Goal: Task Accomplishment & Management: Use online tool/utility

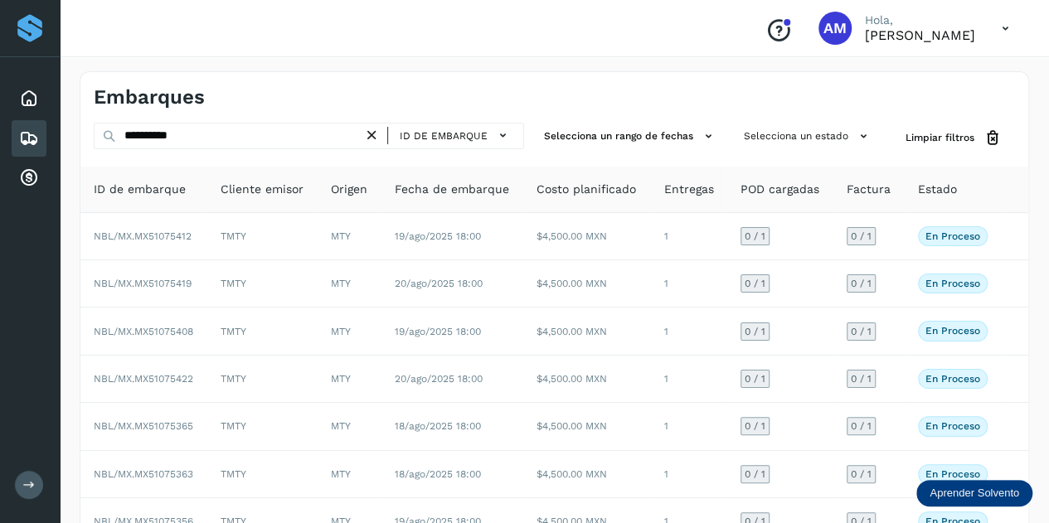
click at [368, 137] on icon at bounding box center [371, 135] width 17 height 17
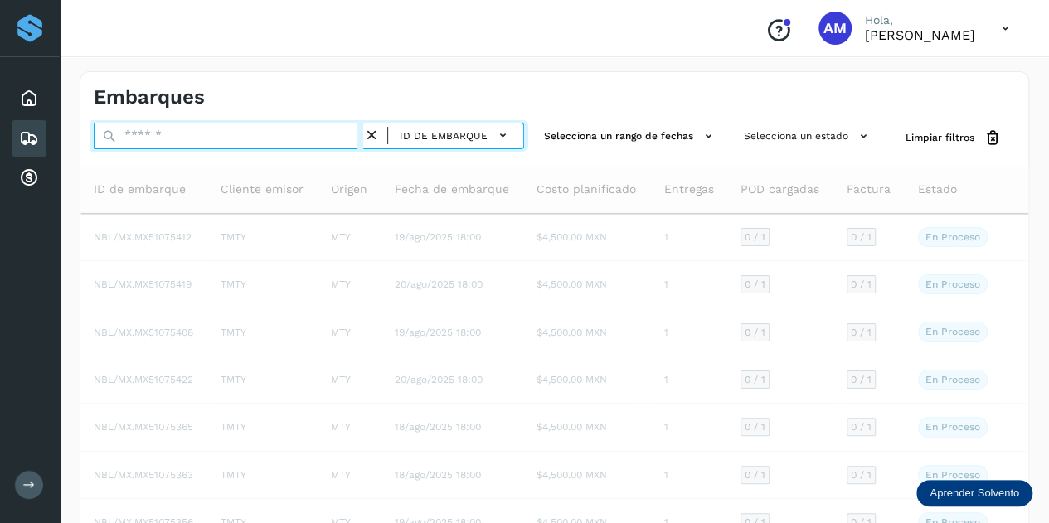
click at [252, 138] on input "text" at bounding box center [228, 136] width 269 height 27
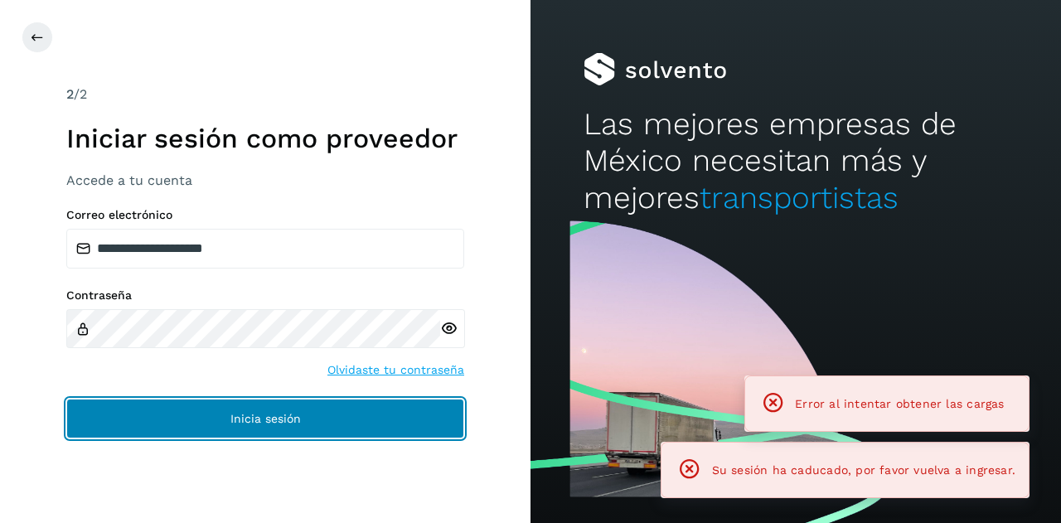
click at [161, 418] on button "Inicia sesión" at bounding box center [265, 419] width 398 height 40
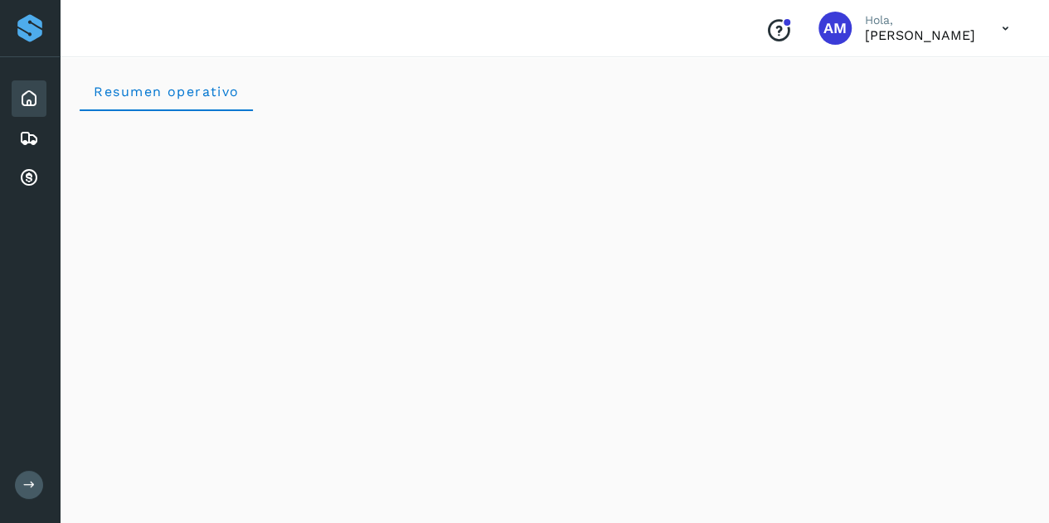
click at [35, 104] on icon at bounding box center [29, 99] width 20 height 20
click at [41, 138] on div "Embarques" at bounding box center [29, 138] width 35 height 36
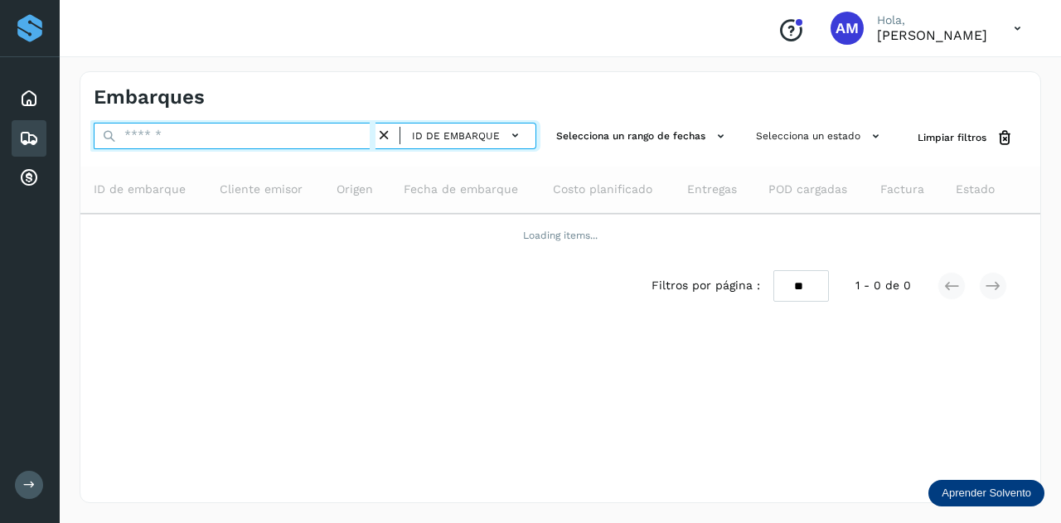
click at [154, 141] on input "text" at bounding box center [235, 136] width 282 height 27
paste input "**********"
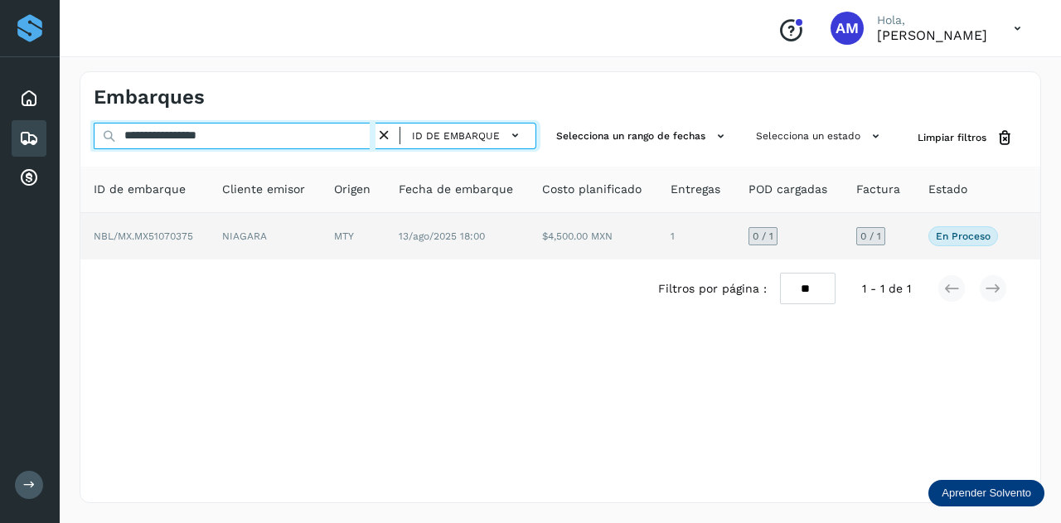
type input "**********"
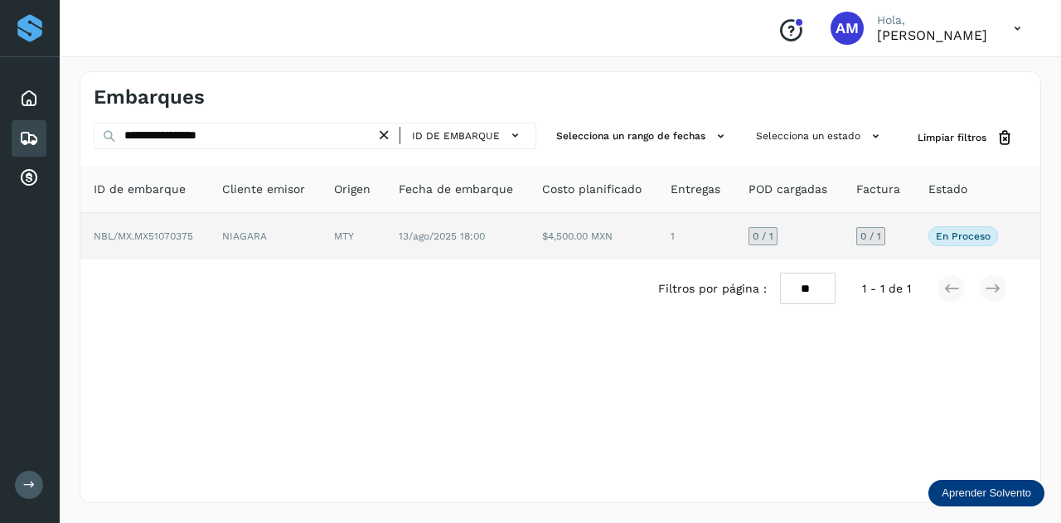
click at [321, 231] on td "NIAGARA" at bounding box center [353, 236] width 65 height 46
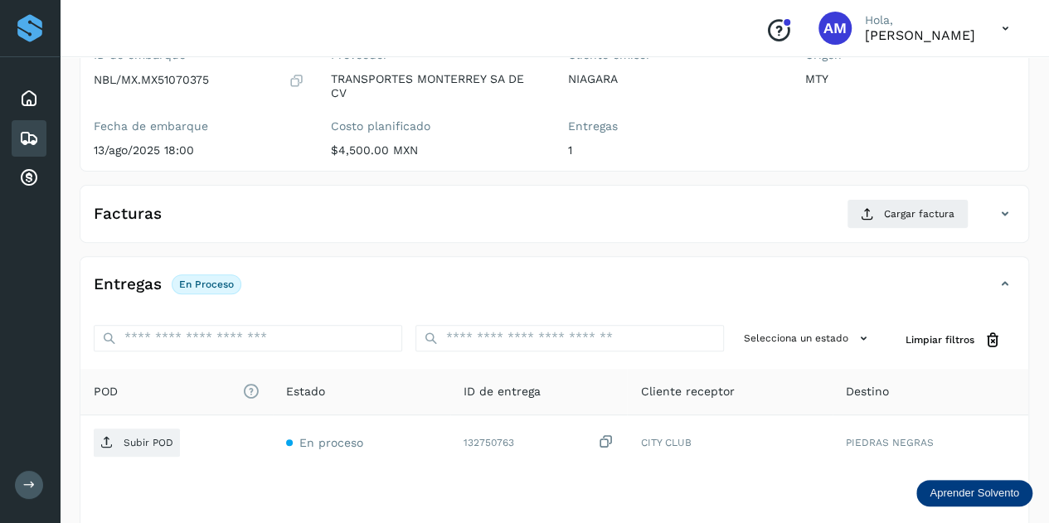
scroll to position [249, 0]
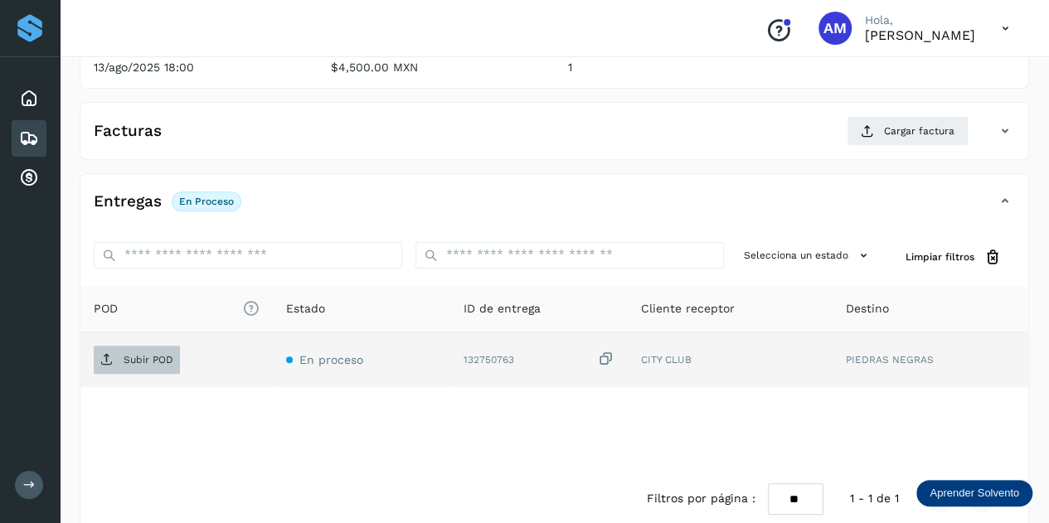
click at [163, 365] on span "Subir POD" at bounding box center [137, 360] width 86 height 27
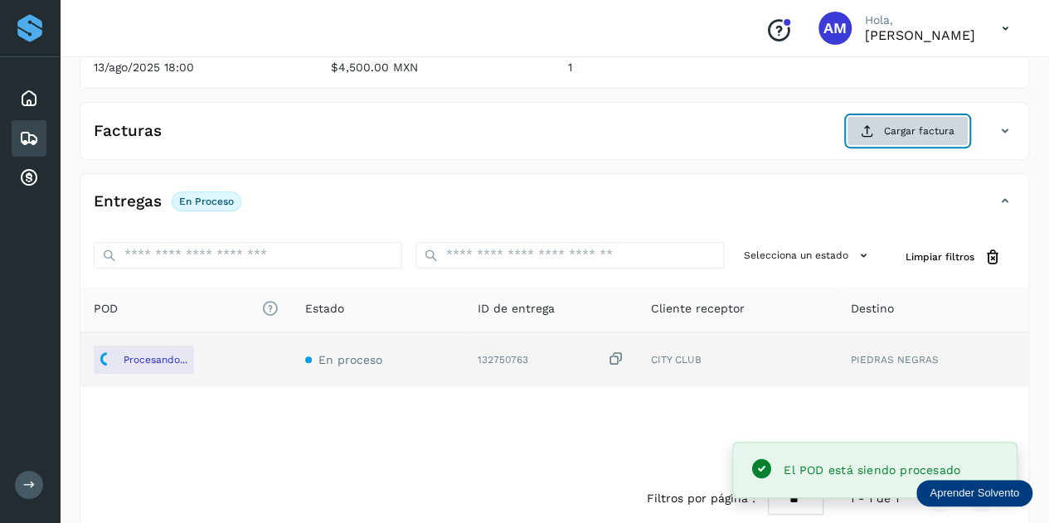
click at [874, 137] on button "Cargar factura" at bounding box center [908, 131] width 122 height 30
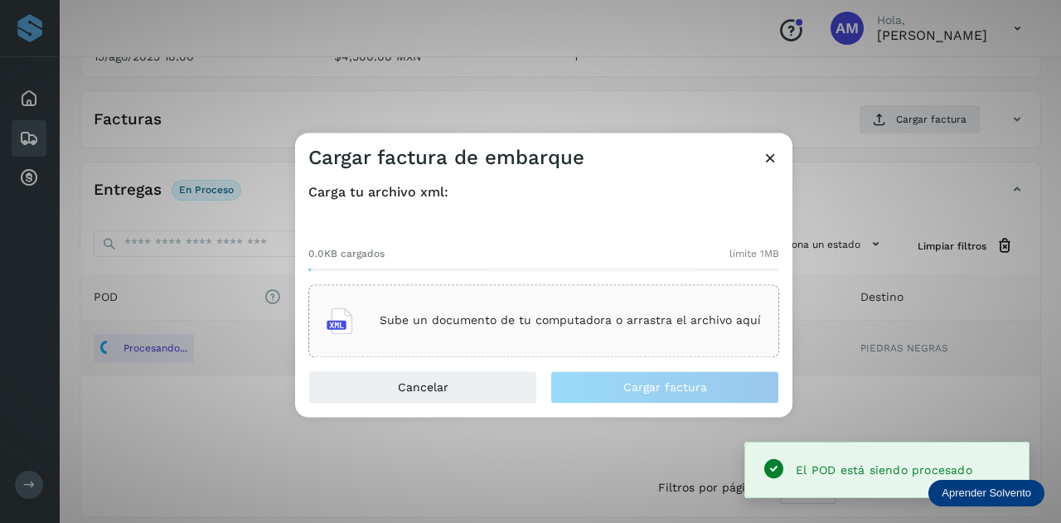
click at [495, 304] on div "Sube un documento de tu computadora o arrastra el archivo aquí" at bounding box center [544, 320] width 434 height 45
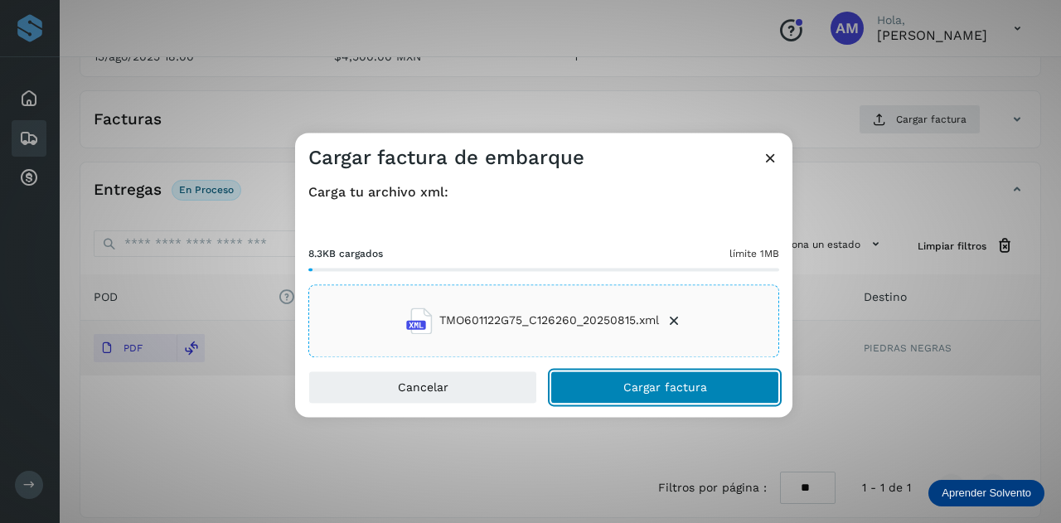
click at [657, 383] on span "Cargar factura" at bounding box center [666, 387] width 84 height 12
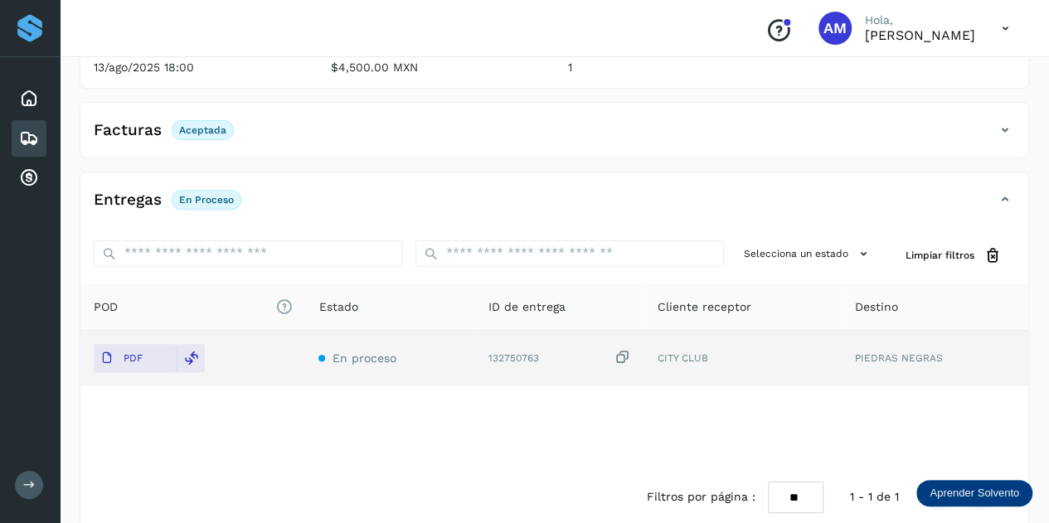
scroll to position [0, 0]
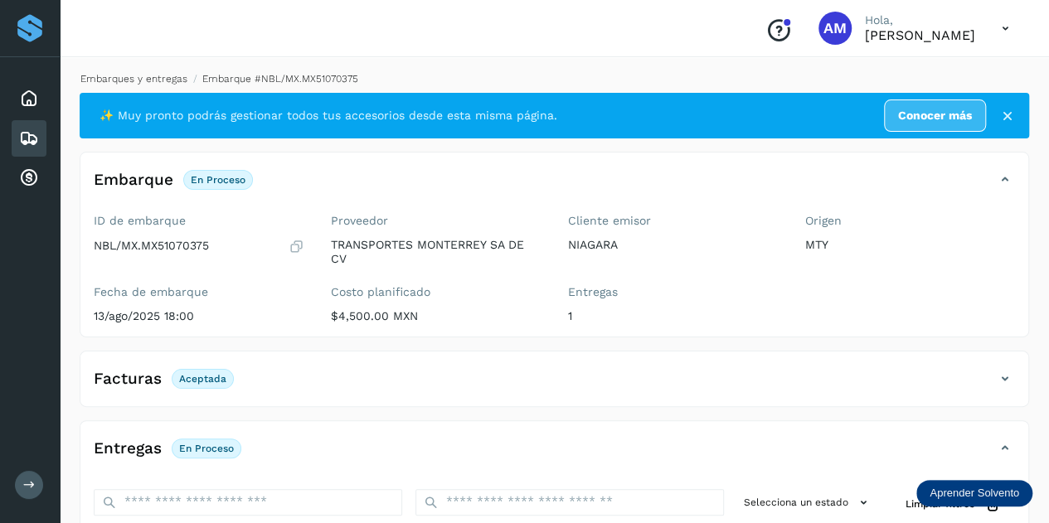
click at [163, 82] on link "Embarques y entregas" at bounding box center [133, 79] width 107 height 12
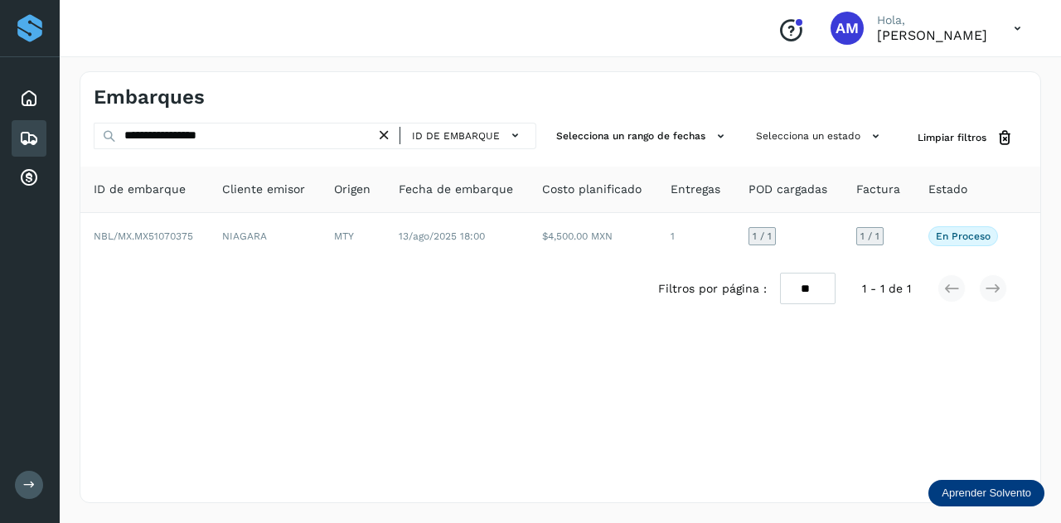
click at [388, 145] on div "ID de embarque" at bounding box center [456, 136] width 161 height 27
drag, startPoint x: 390, startPoint y: 129, endPoint x: 318, endPoint y: 135, distance: 71.6
click at [389, 129] on icon at bounding box center [384, 135] width 17 height 17
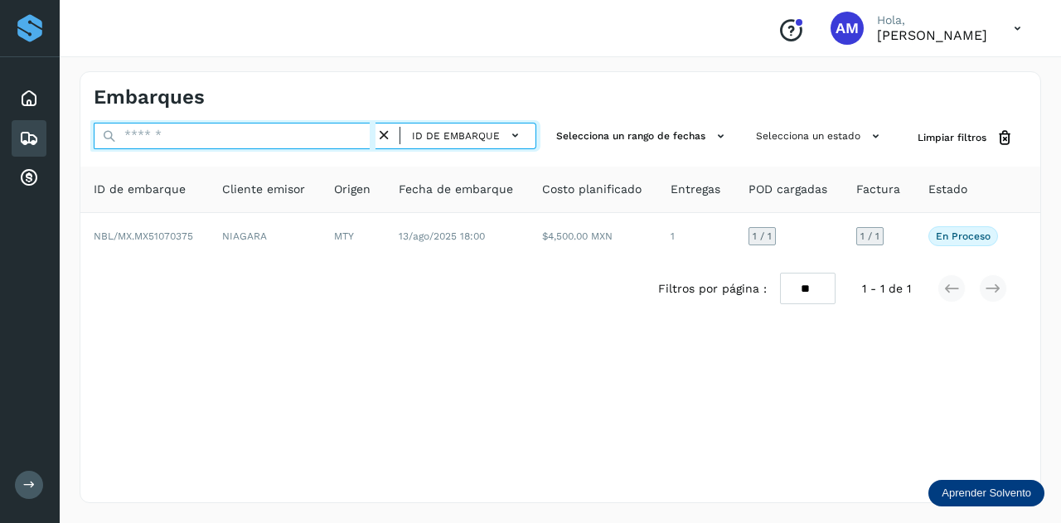
click at [318, 135] on input "text" at bounding box center [235, 136] width 282 height 27
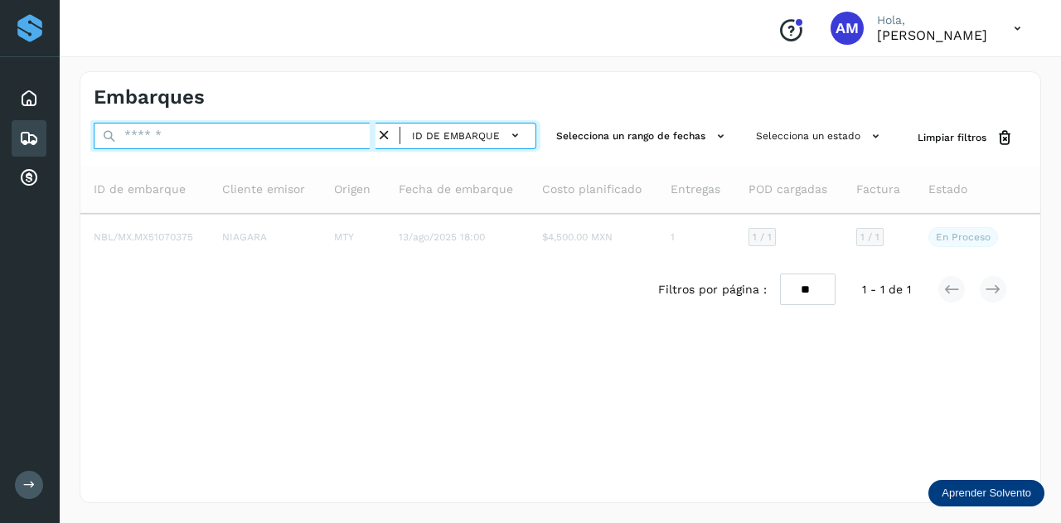
paste input "**********"
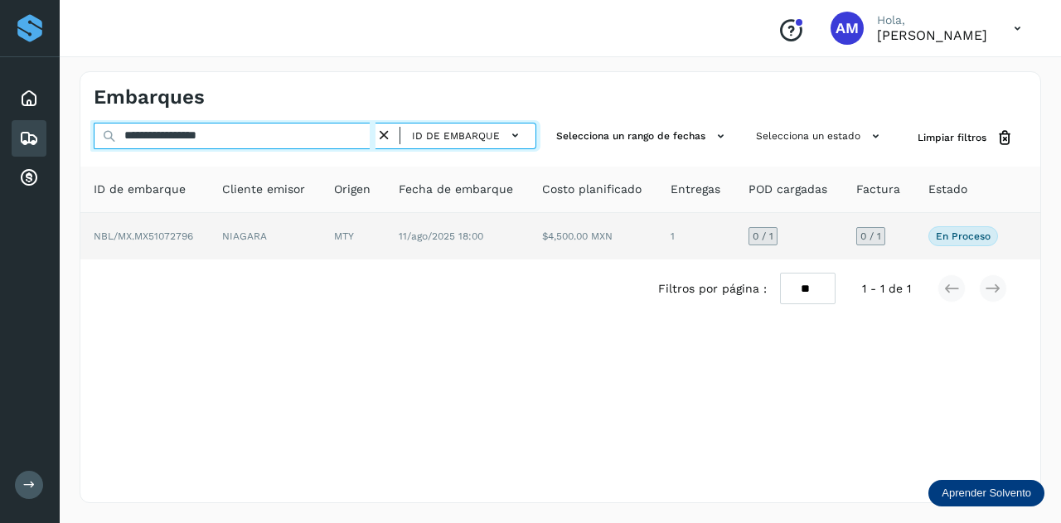
type input "**********"
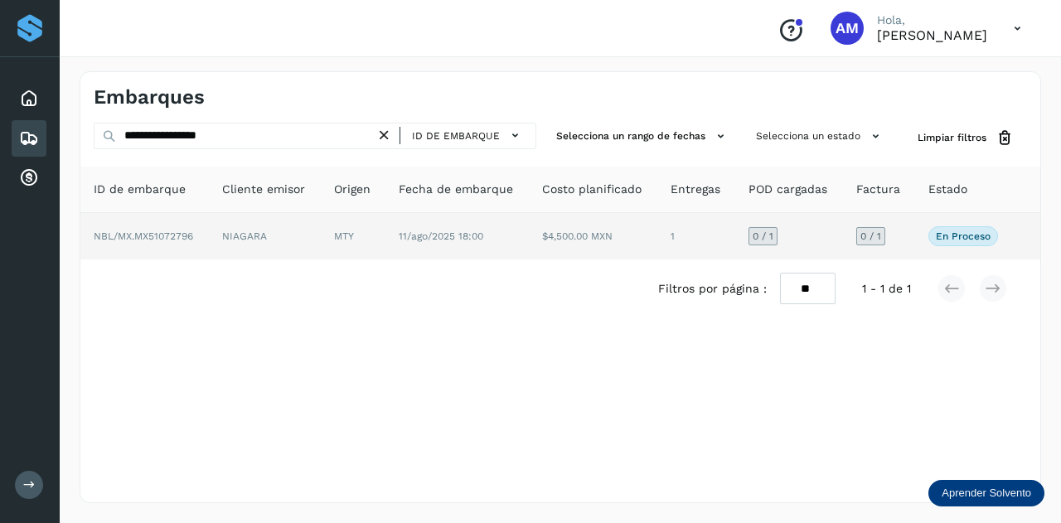
click at [321, 243] on td "NIAGARA" at bounding box center [353, 236] width 65 height 46
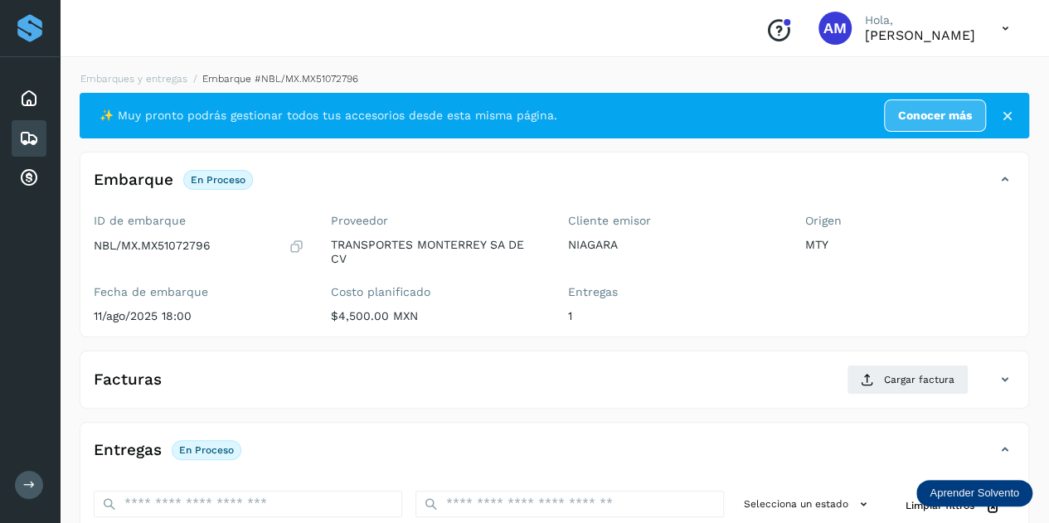
scroll to position [166, 0]
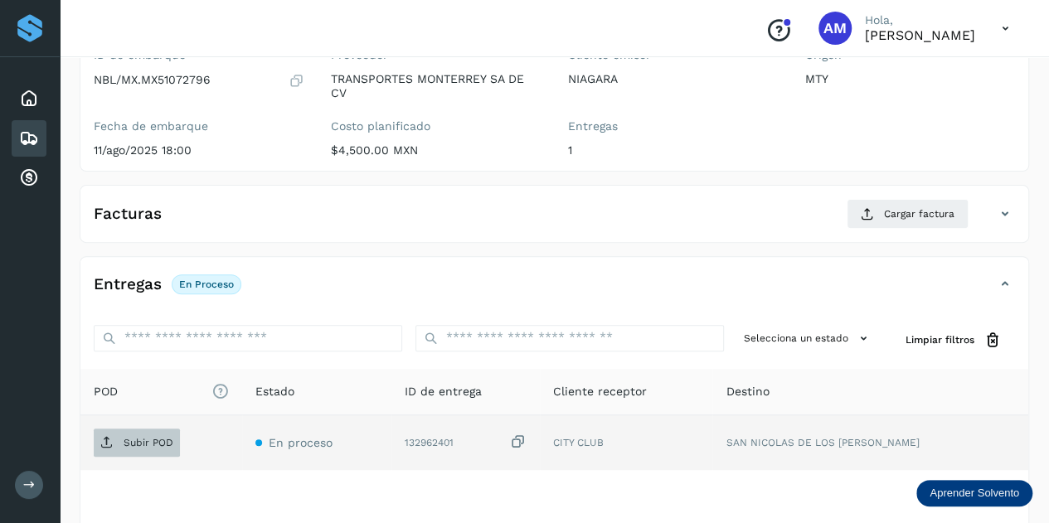
click at [158, 429] on span "Subir POD" at bounding box center [137, 442] width 86 height 27
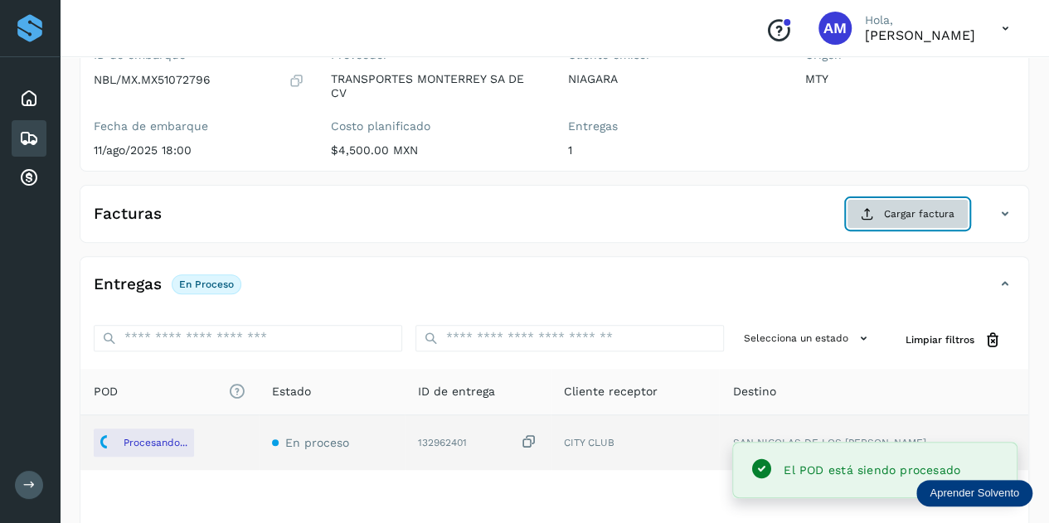
click at [881, 213] on button "Cargar factura" at bounding box center [908, 214] width 122 height 30
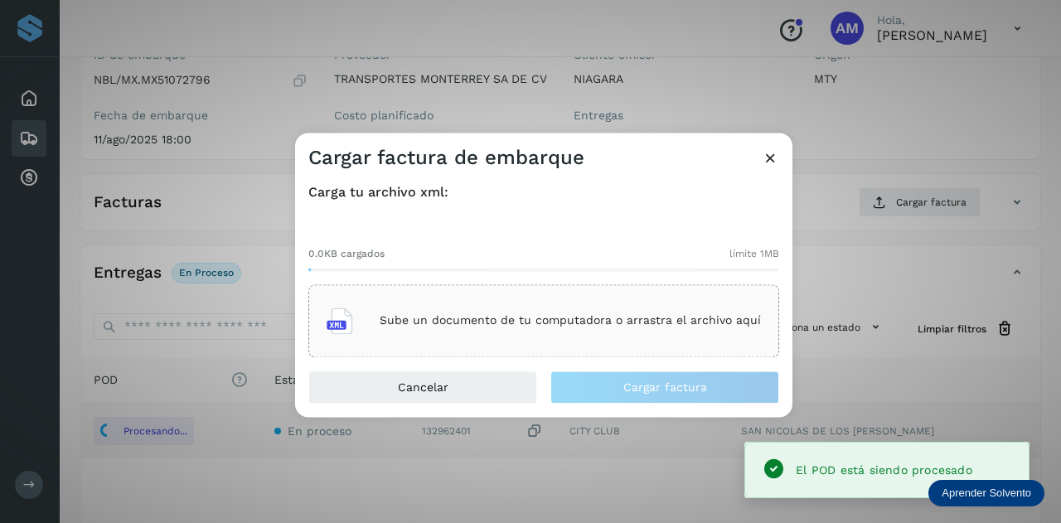
click at [621, 300] on div "Sube un documento de tu computadora o arrastra el archivo aquí" at bounding box center [544, 320] width 434 height 45
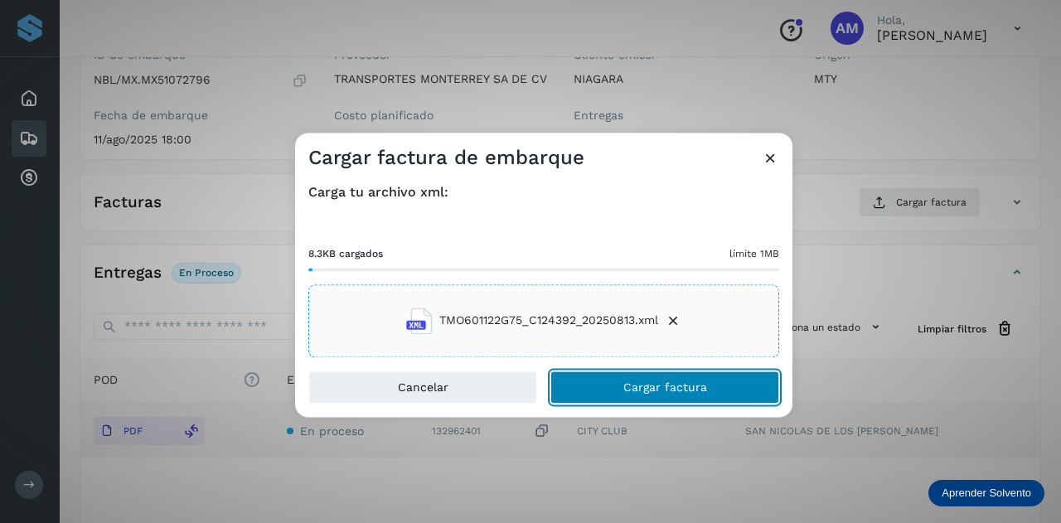
click at [607, 381] on button "Cargar factura" at bounding box center [665, 387] width 229 height 33
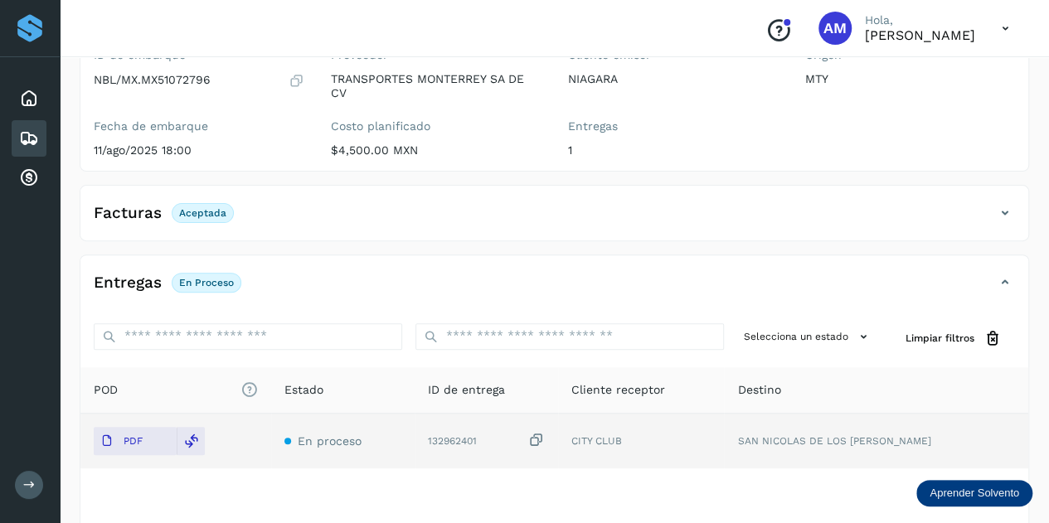
scroll to position [0, 0]
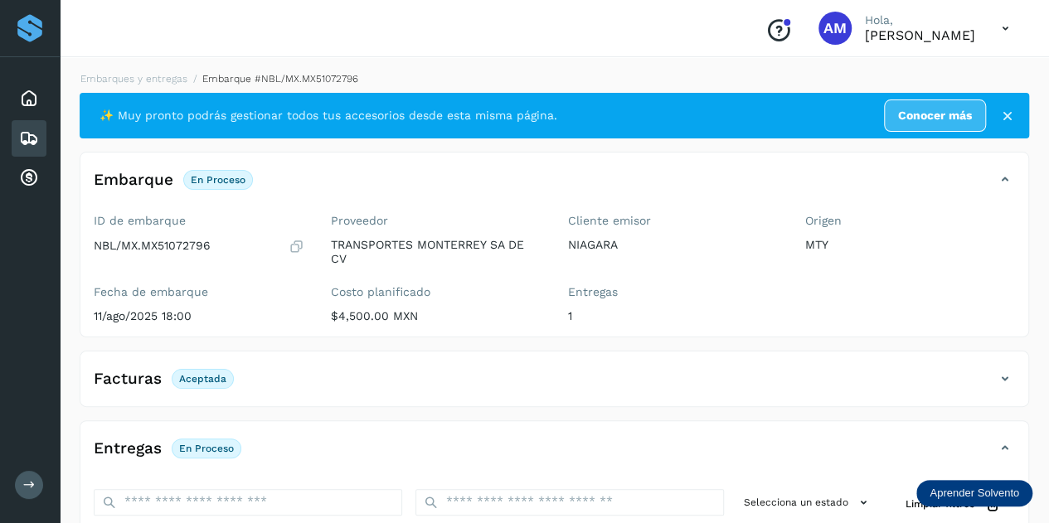
click at [187, 85] on li "Embarques y entregas" at bounding box center [272, 78] width 171 height 15
click at [129, 79] on link "Embarques y entregas" at bounding box center [133, 79] width 107 height 12
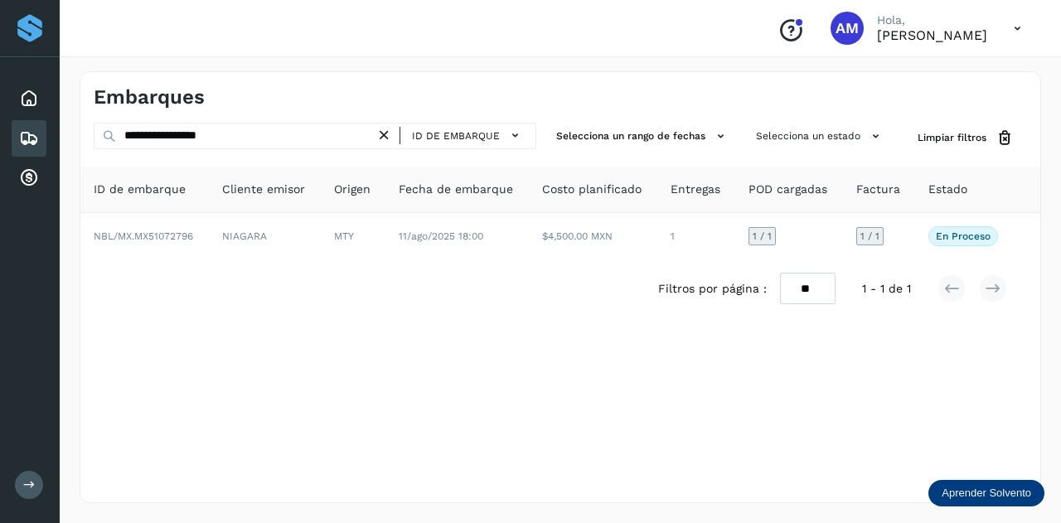
click at [390, 135] on icon at bounding box center [384, 135] width 17 height 17
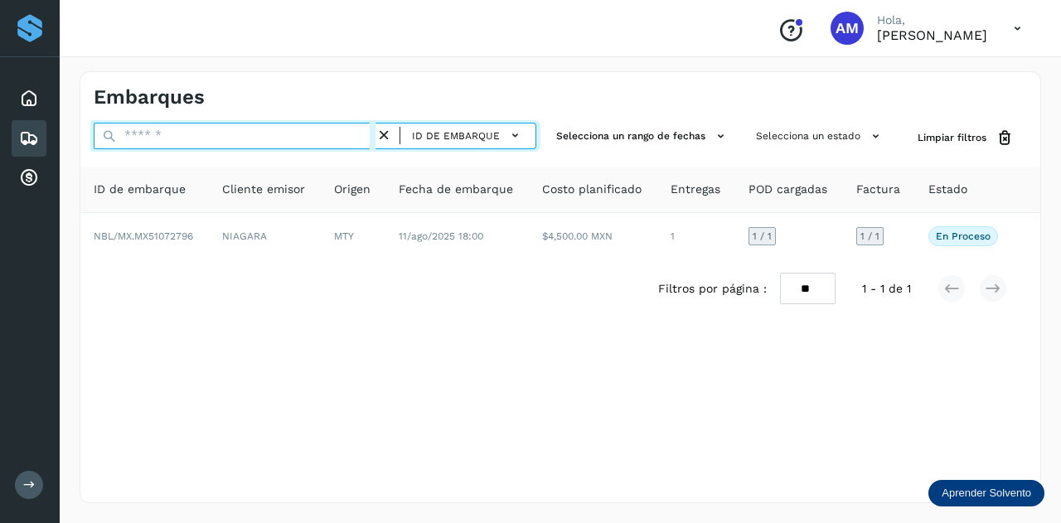
click at [347, 132] on input "text" at bounding box center [235, 136] width 282 height 27
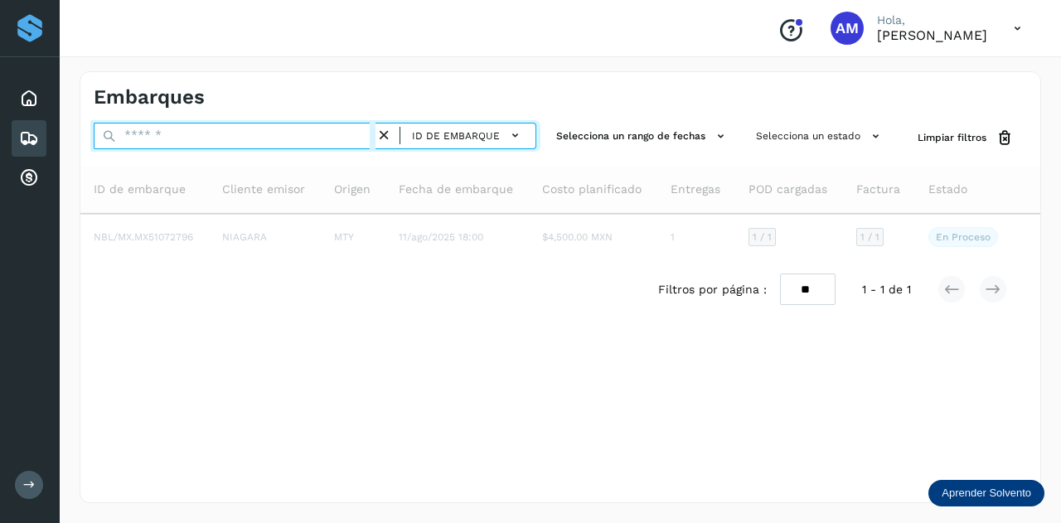
paste input "**********"
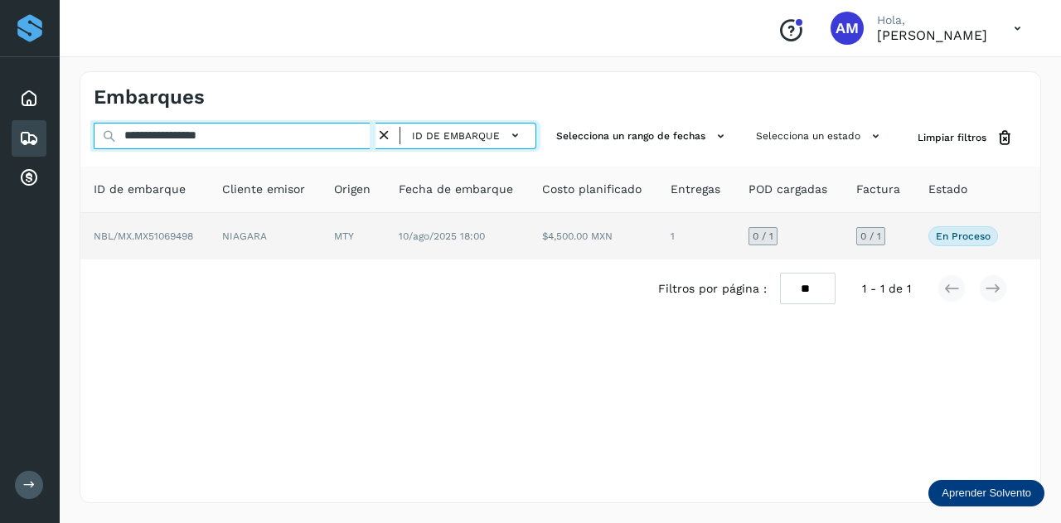
type input "**********"
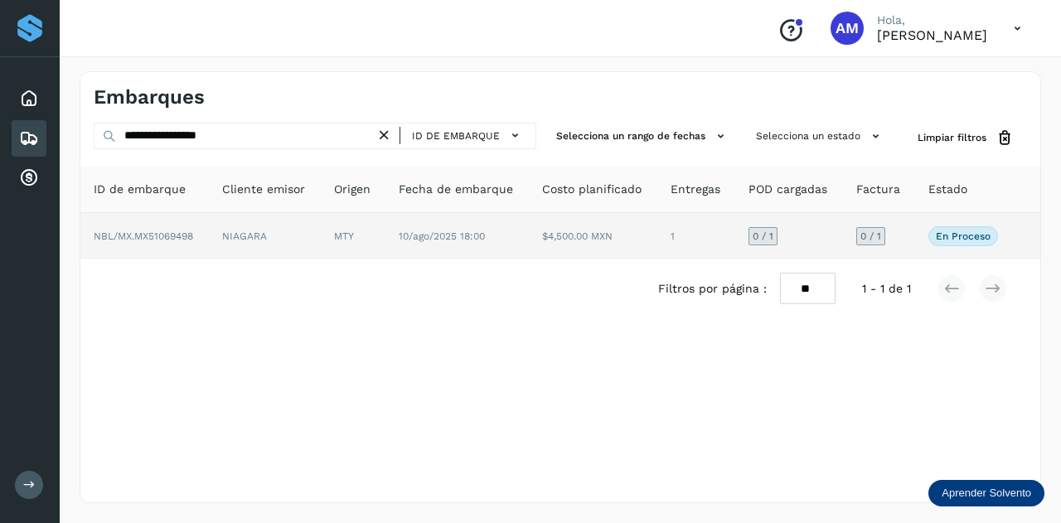
click at [321, 235] on td "NIAGARA" at bounding box center [353, 236] width 65 height 46
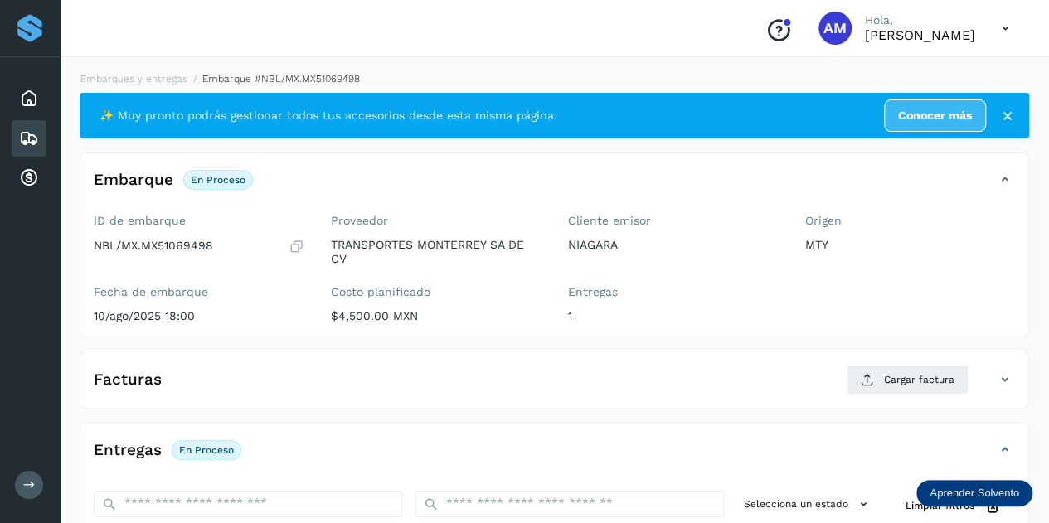
scroll to position [166, 0]
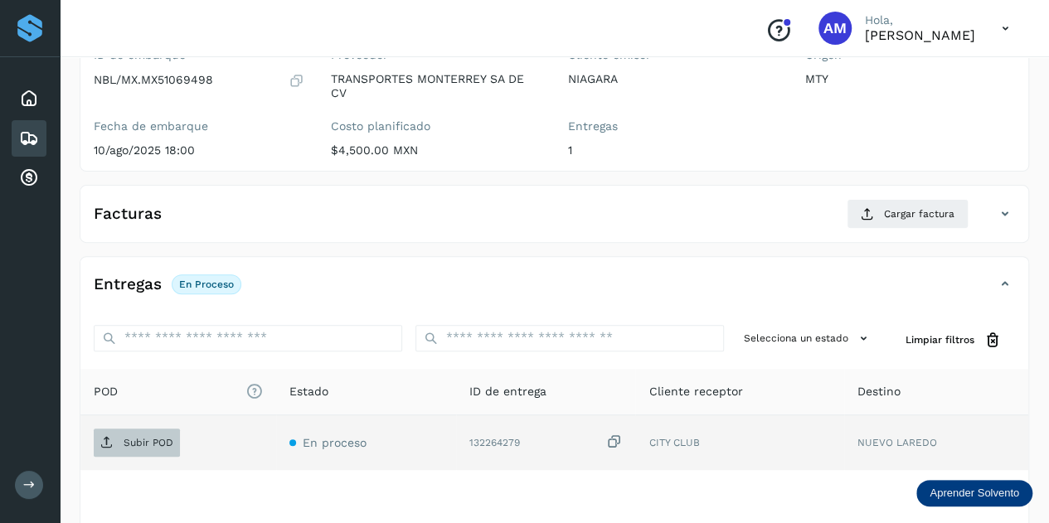
click at [163, 445] on p "Subir POD" at bounding box center [149, 443] width 50 height 12
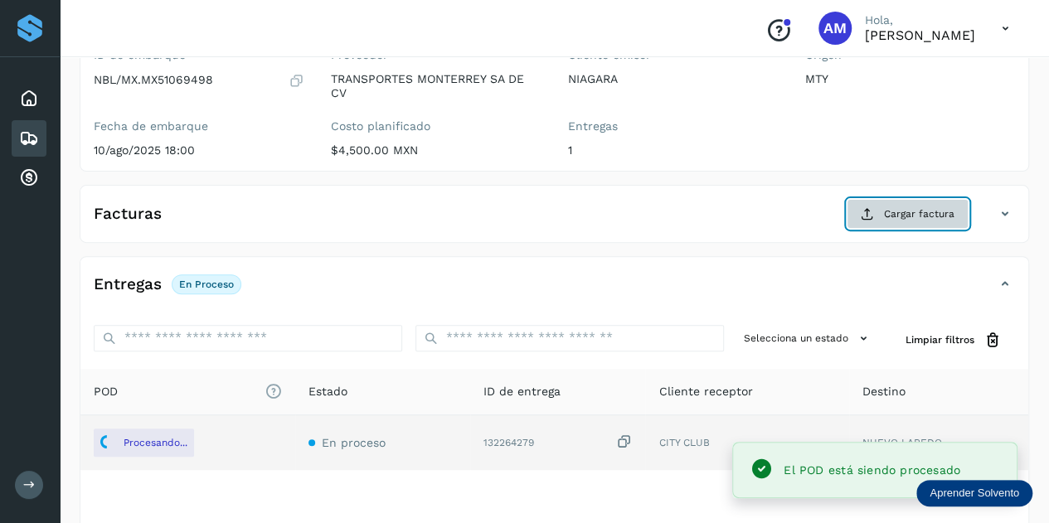
click at [908, 225] on button "Cargar factura" at bounding box center [908, 214] width 122 height 30
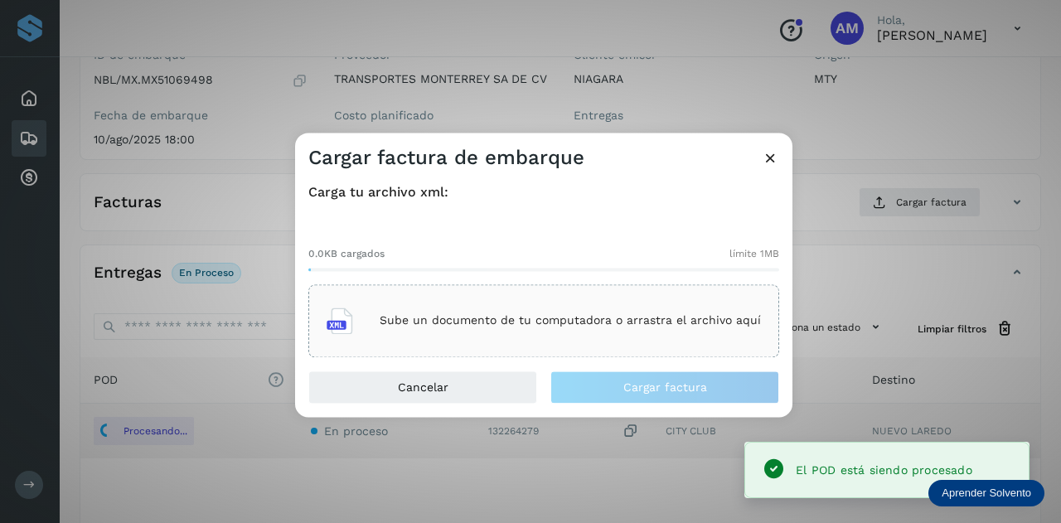
click at [544, 324] on p "Sube un documento de tu computadora o arrastra el archivo aquí" at bounding box center [570, 321] width 381 height 14
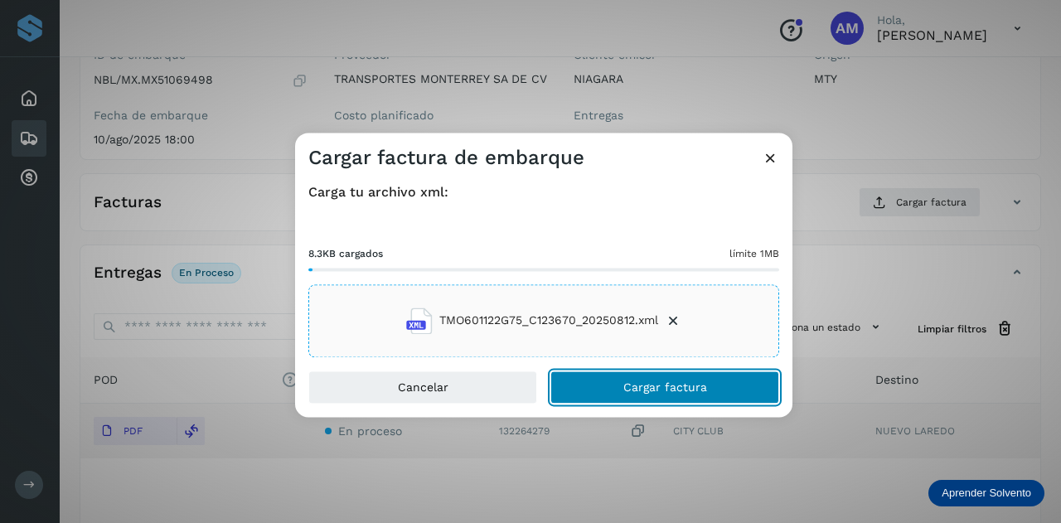
click at [653, 396] on button "Cargar factura" at bounding box center [665, 387] width 229 height 33
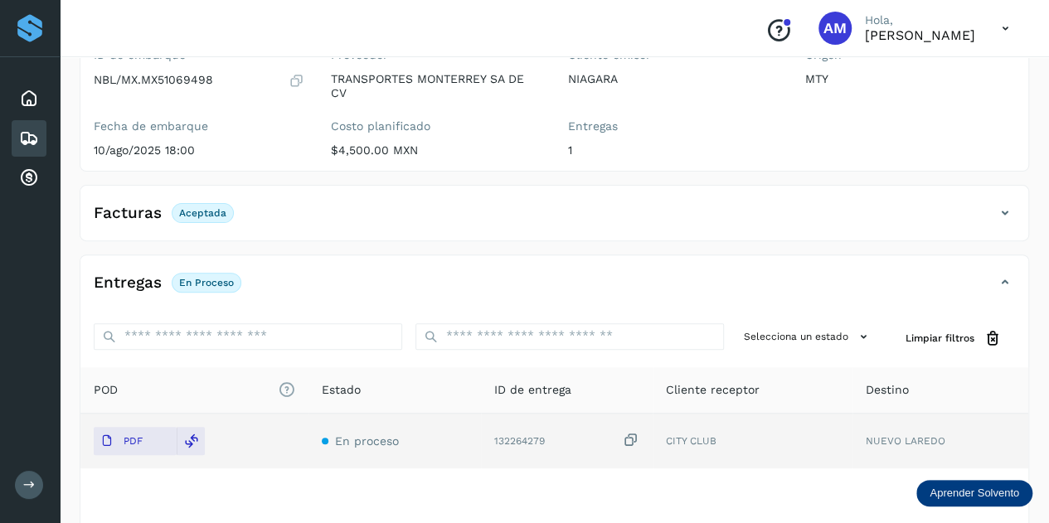
scroll to position [0, 0]
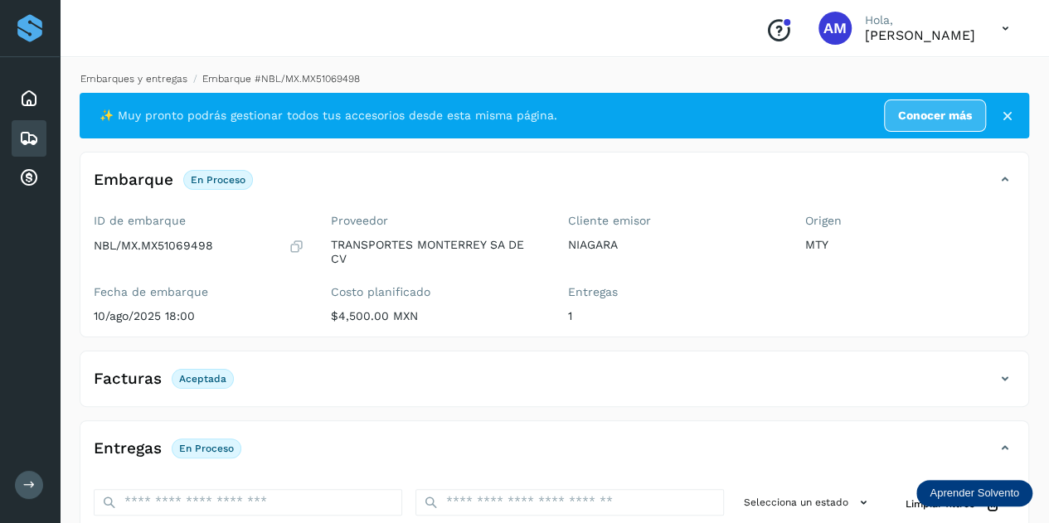
click at [152, 81] on link "Embarques y entregas" at bounding box center [133, 79] width 107 height 12
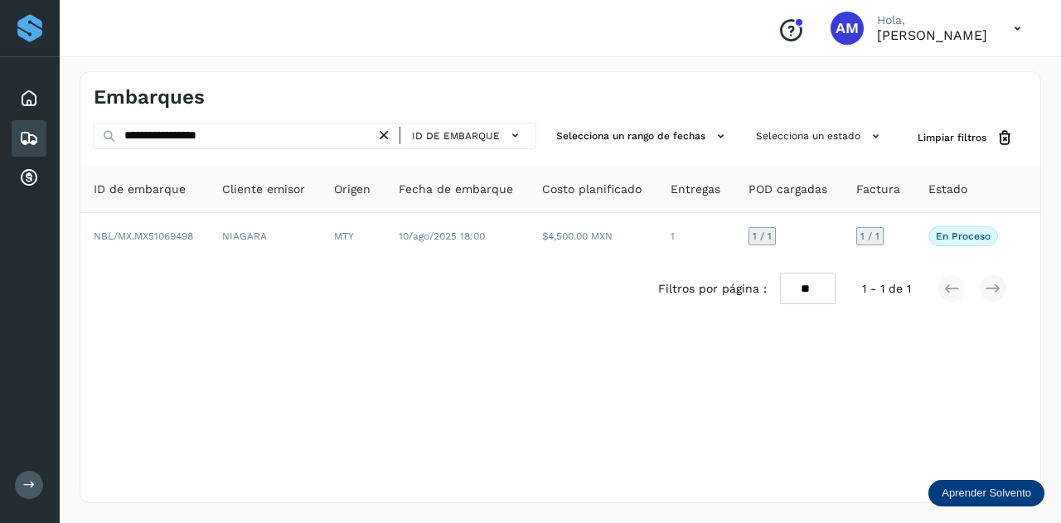
drag, startPoint x: 391, startPoint y: 133, endPoint x: 343, endPoint y: 138, distance: 47.4
click at [386, 133] on icon at bounding box center [384, 135] width 17 height 17
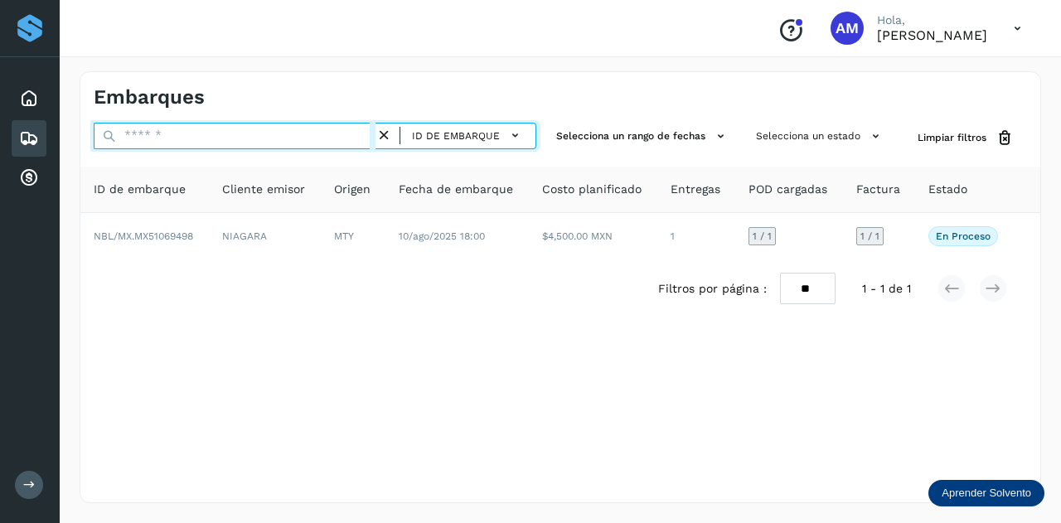
click at [343, 138] on input "text" at bounding box center [235, 136] width 282 height 27
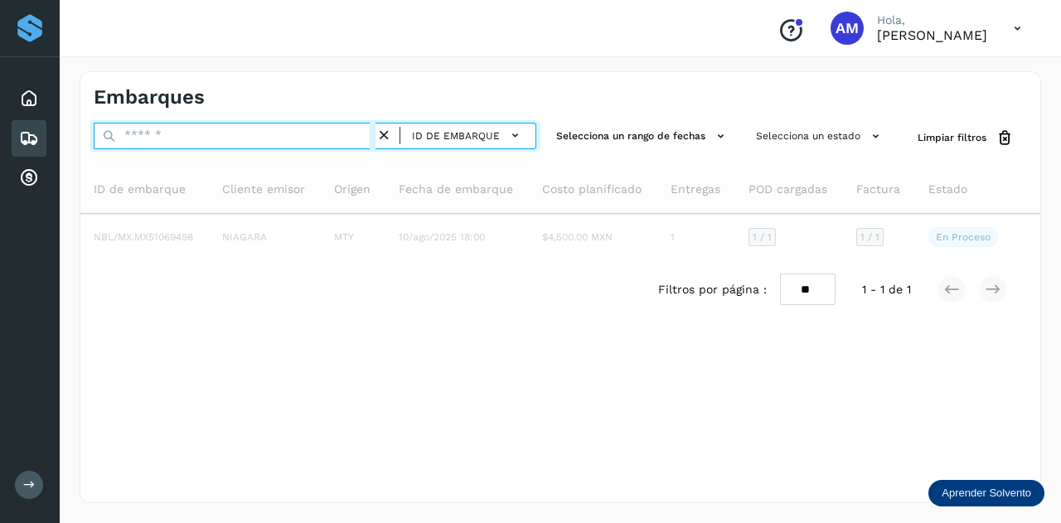
paste input "**********"
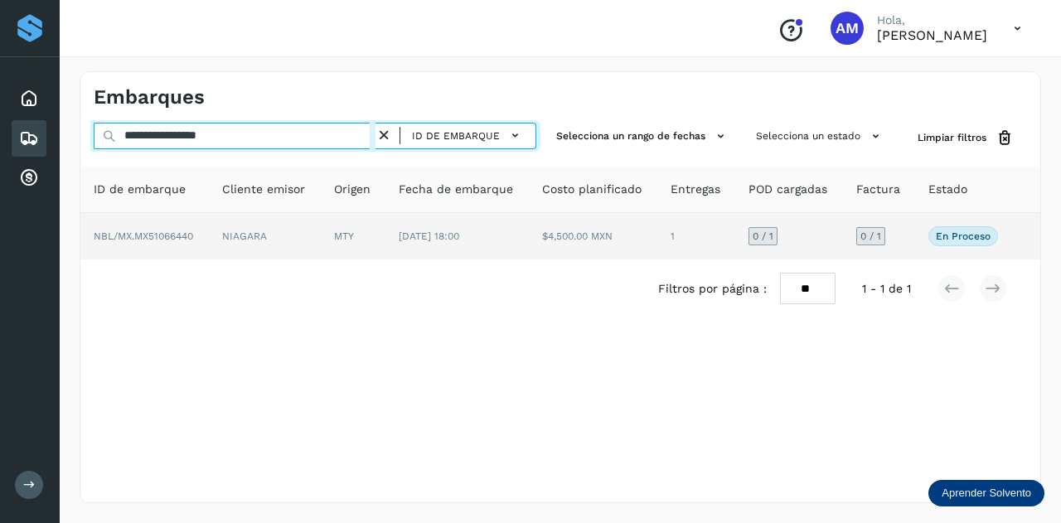
type input "**********"
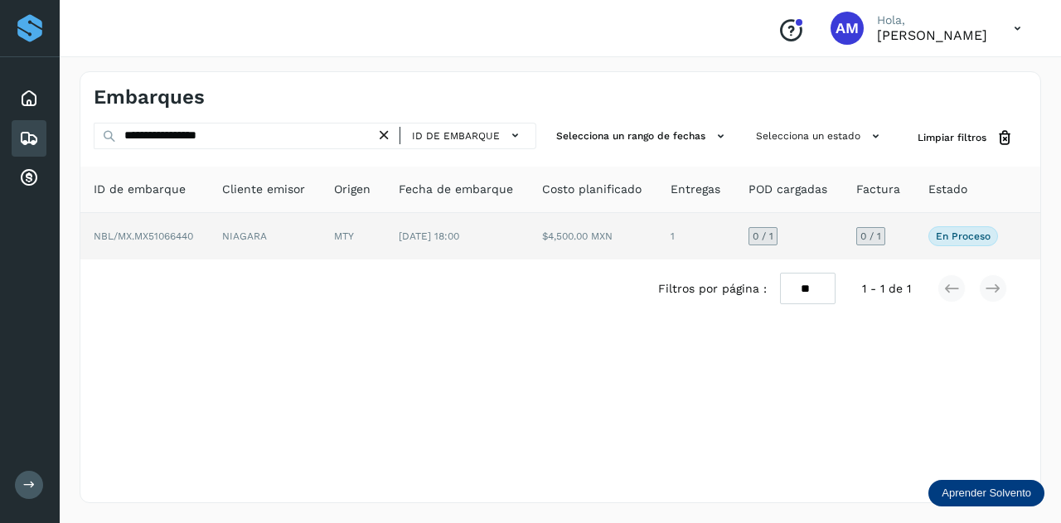
click at [386, 238] on td "MTY" at bounding box center [458, 236] width 144 height 46
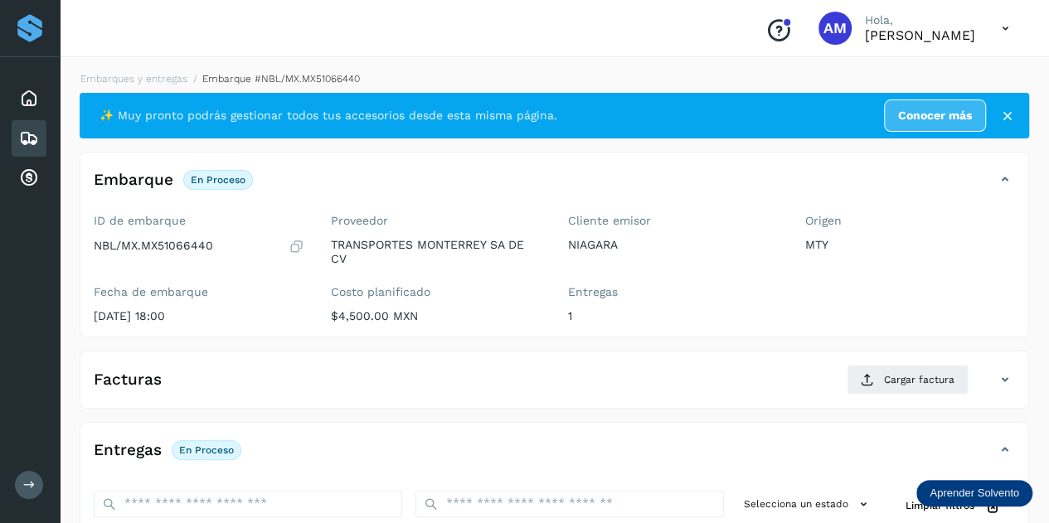
scroll to position [166, 0]
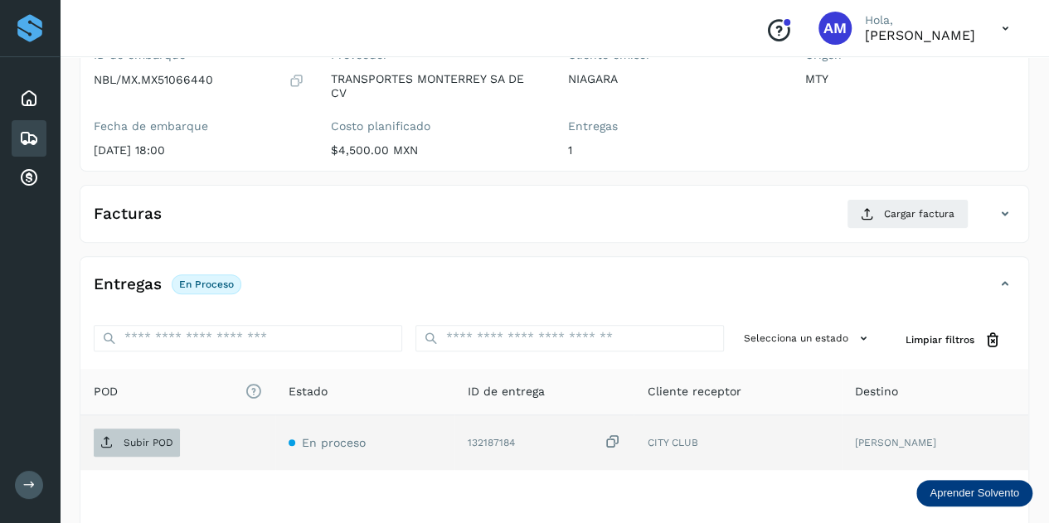
click at [173, 434] on span "Subir POD" at bounding box center [137, 442] width 86 height 27
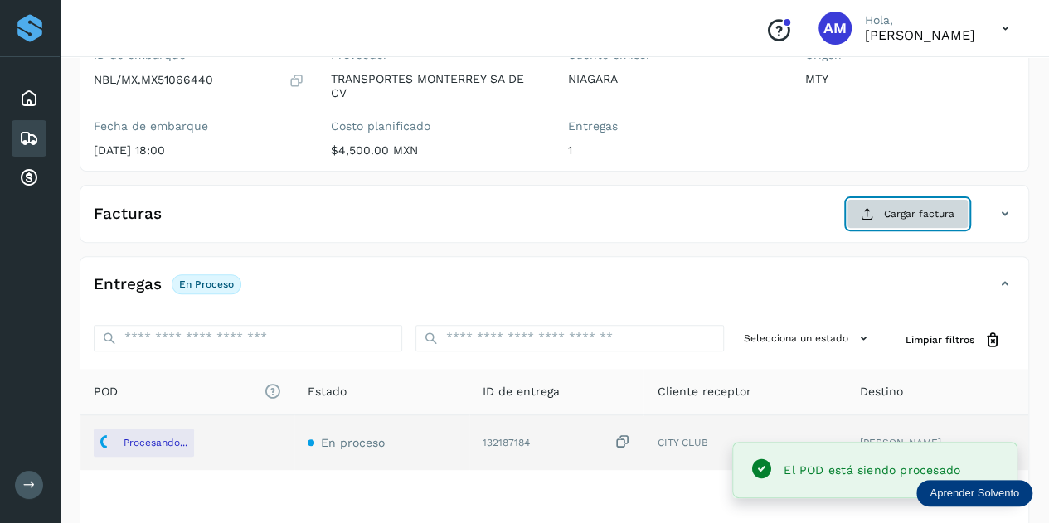
click at [920, 215] on span "Cargar factura" at bounding box center [919, 213] width 70 height 15
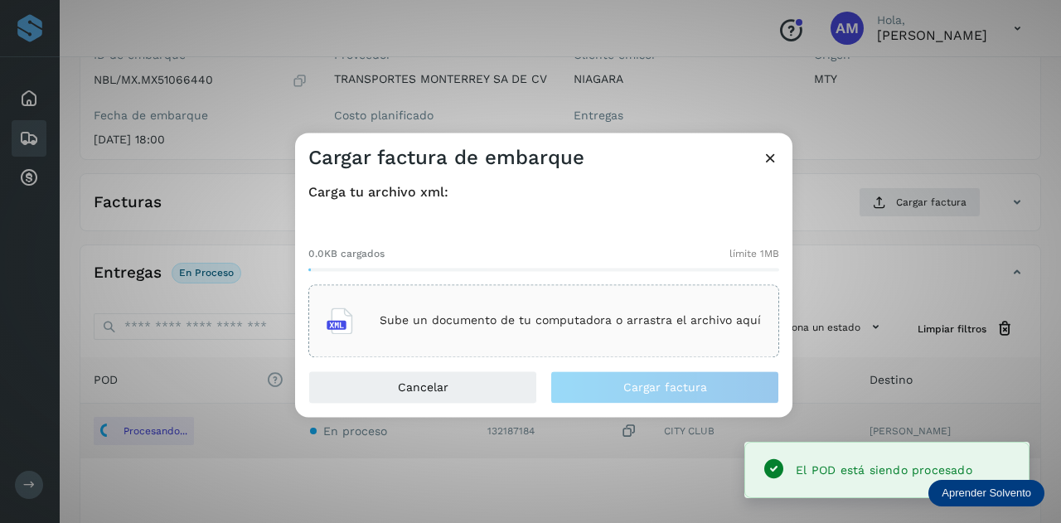
click at [395, 303] on div "Sube un documento de tu computadora o arrastra el archivo aquí" at bounding box center [544, 320] width 434 height 45
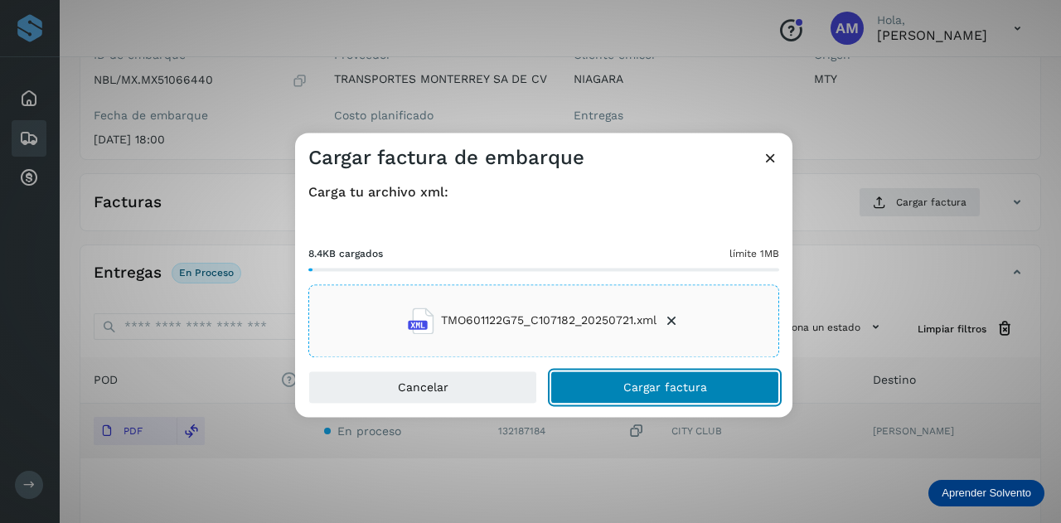
click at [656, 399] on button "Cargar factura" at bounding box center [665, 387] width 229 height 33
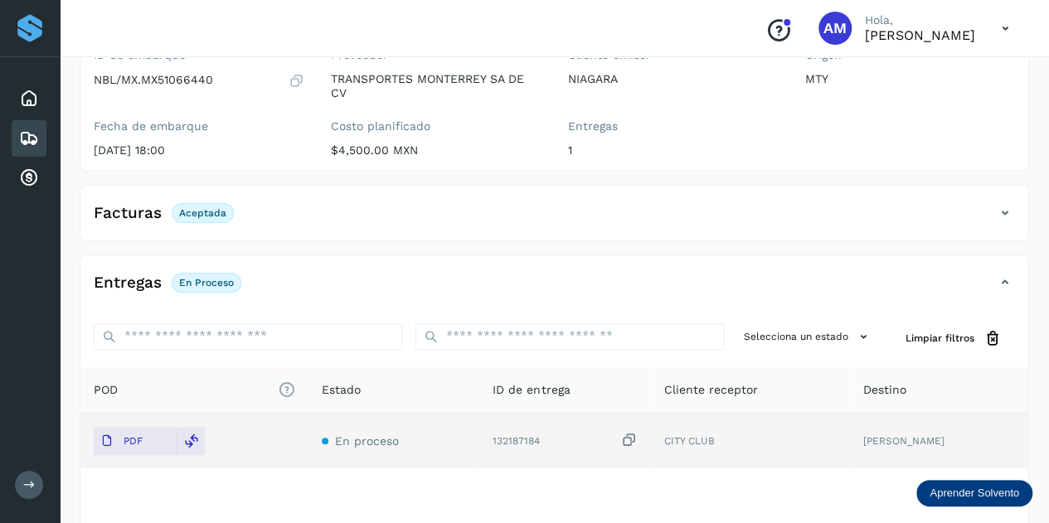
scroll to position [0, 0]
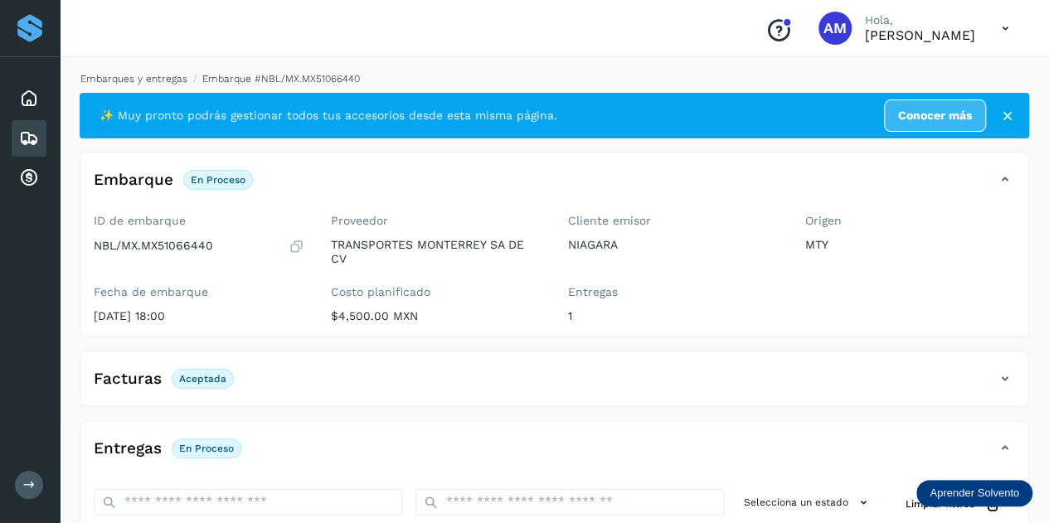
click at [167, 77] on link "Embarques y entregas" at bounding box center [133, 79] width 107 height 12
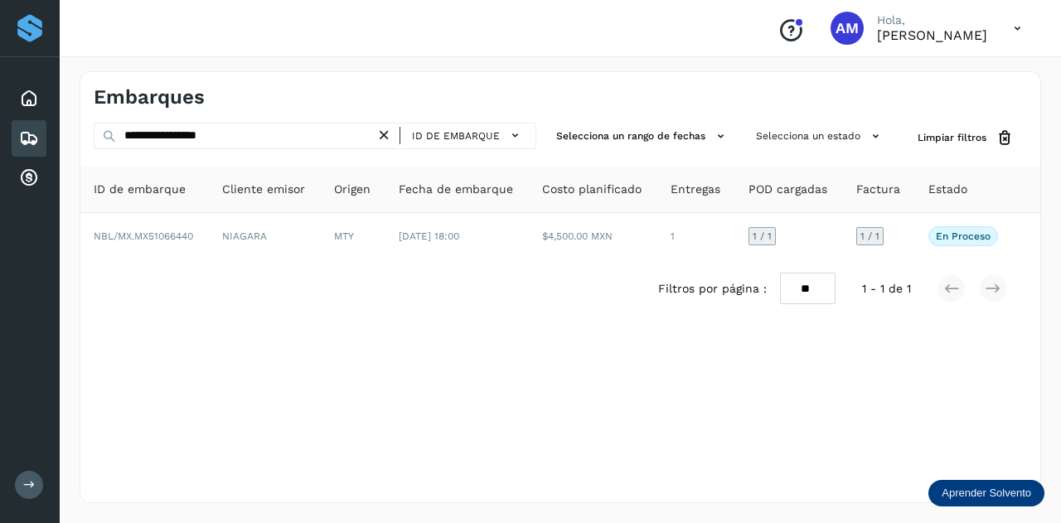
click at [385, 133] on icon at bounding box center [384, 135] width 17 height 17
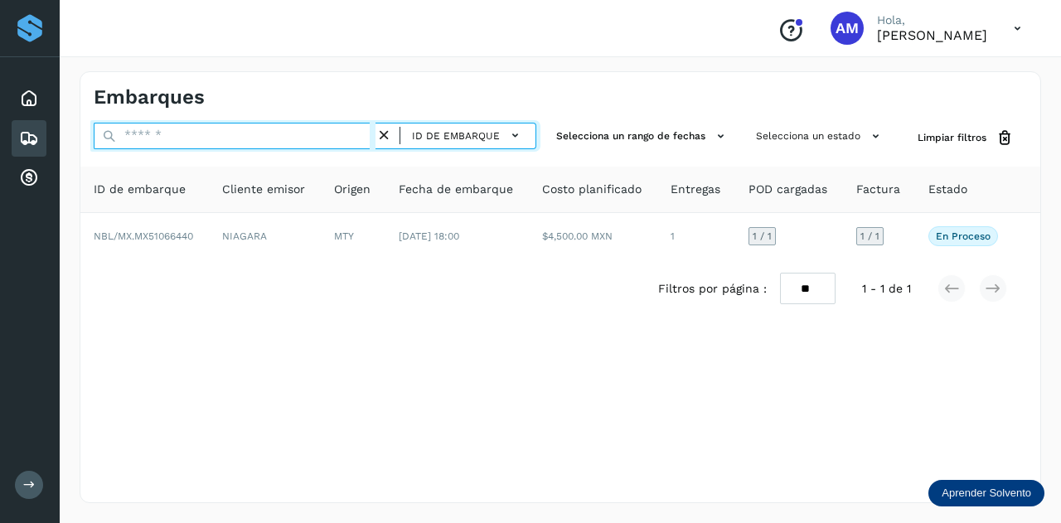
click at [333, 130] on input "text" at bounding box center [235, 136] width 282 height 27
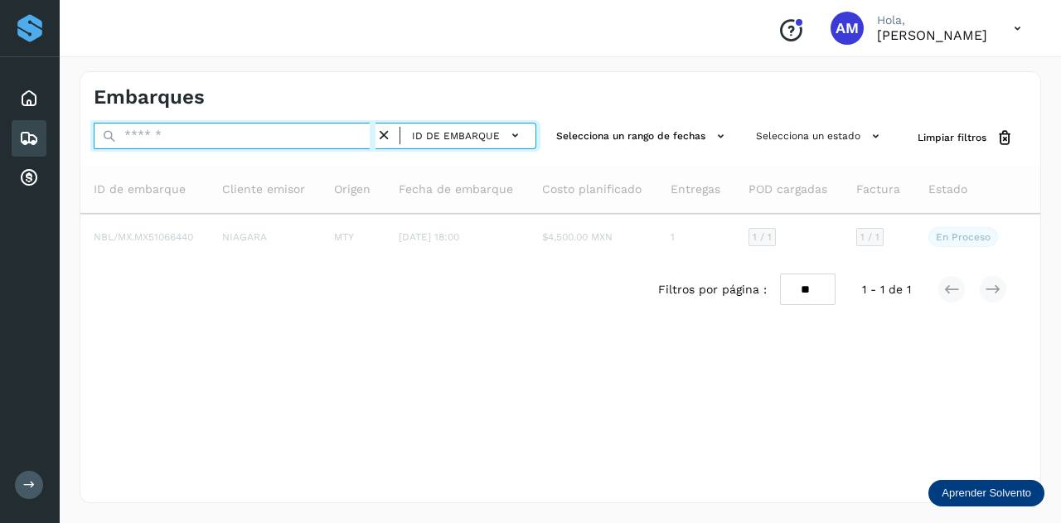
paste input "**********"
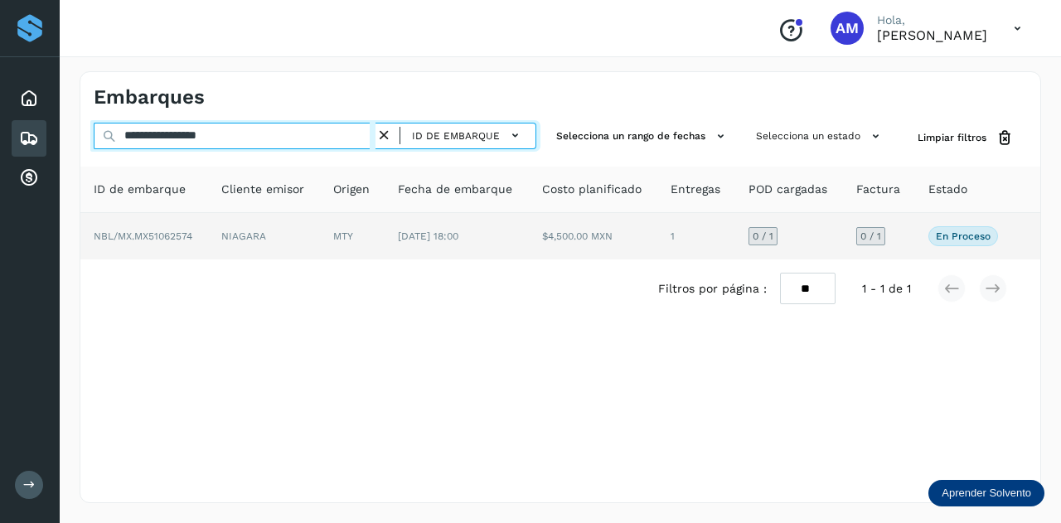
type input "**********"
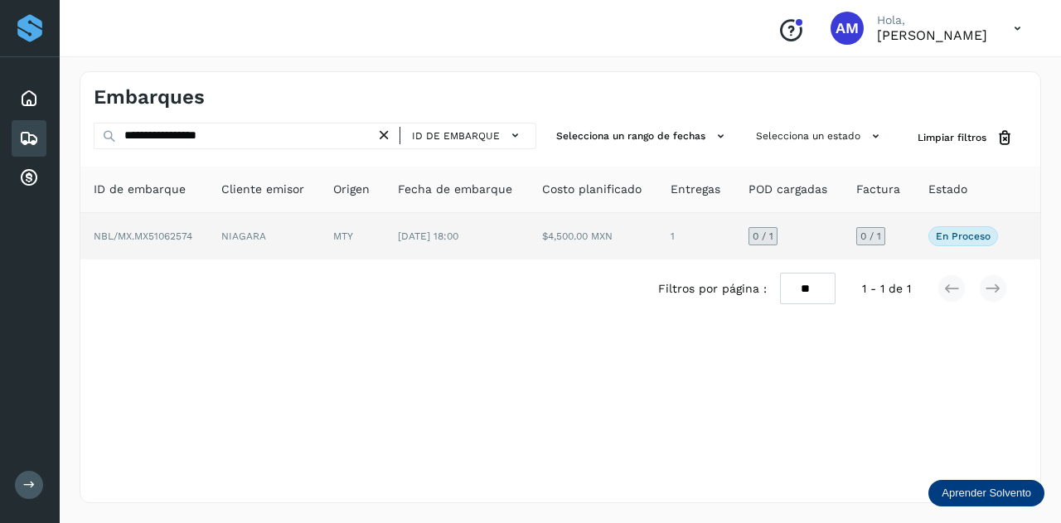
click at [385, 238] on td "MTY" at bounding box center [457, 236] width 144 height 46
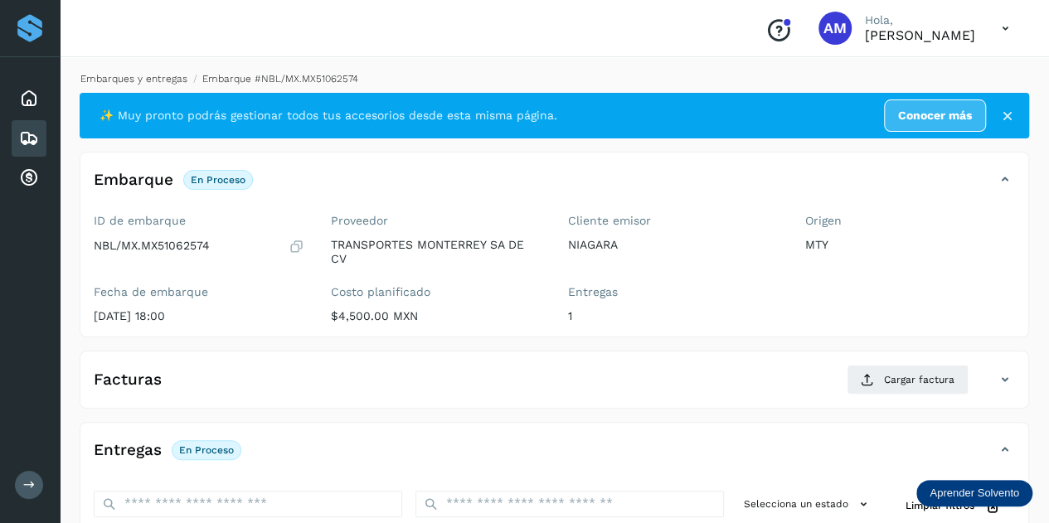
click at [161, 84] on link "Embarques y entregas" at bounding box center [133, 79] width 107 height 12
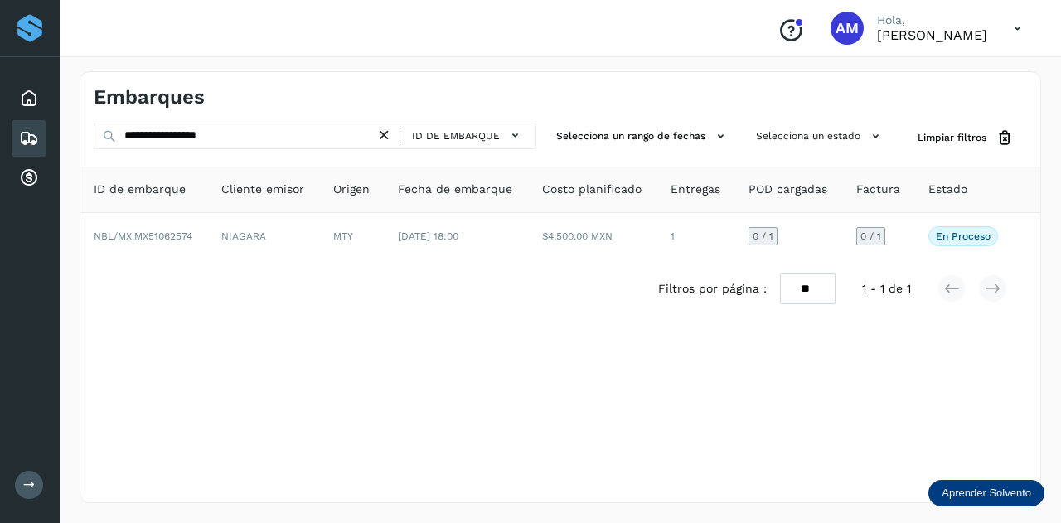
drag, startPoint x: 389, startPoint y: 137, endPoint x: 286, endPoint y: 140, distance: 102.9
click at [384, 138] on icon at bounding box center [384, 135] width 17 height 17
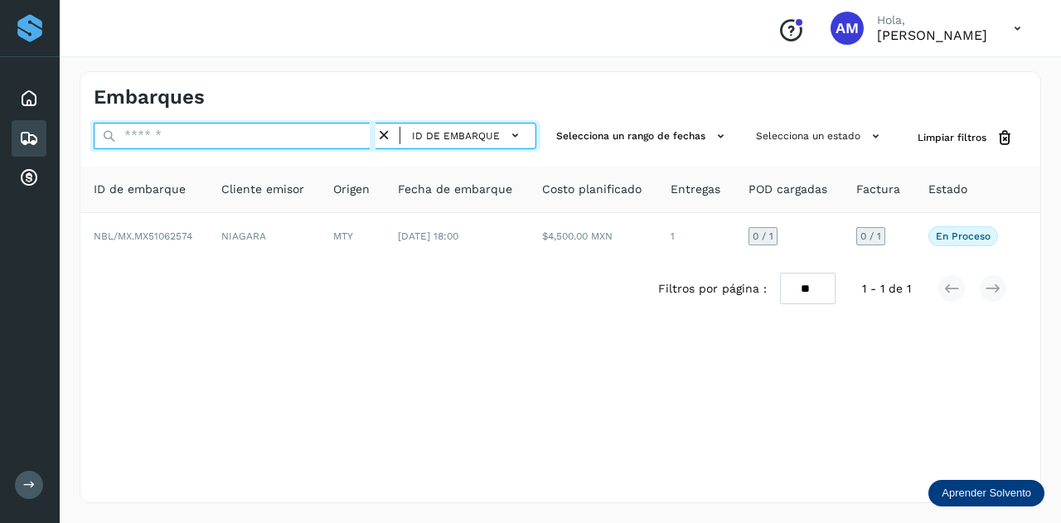
click at [230, 135] on input "text" at bounding box center [235, 136] width 282 height 27
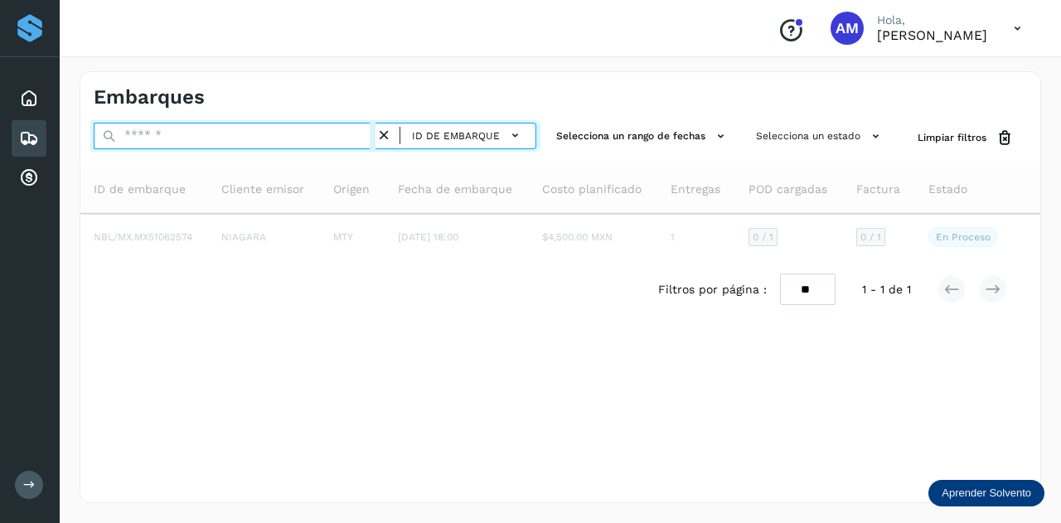
paste input "**********"
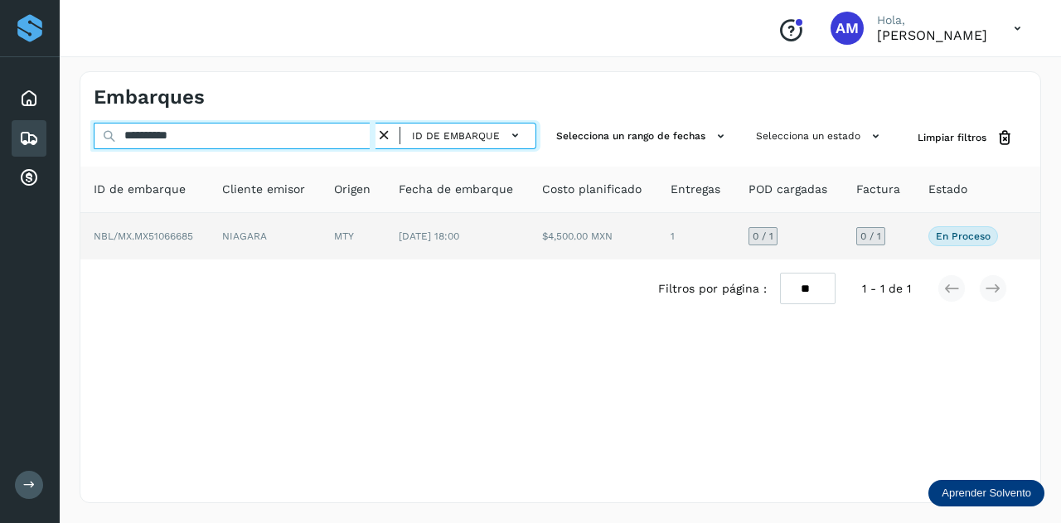
type input "**********"
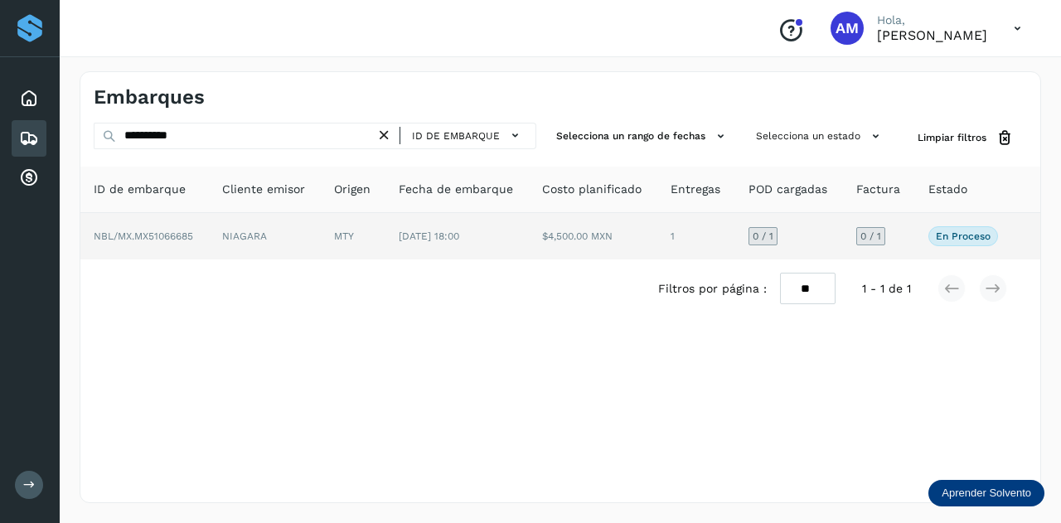
click at [321, 220] on td "NIAGARA" at bounding box center [353, 236] width 65 height 46
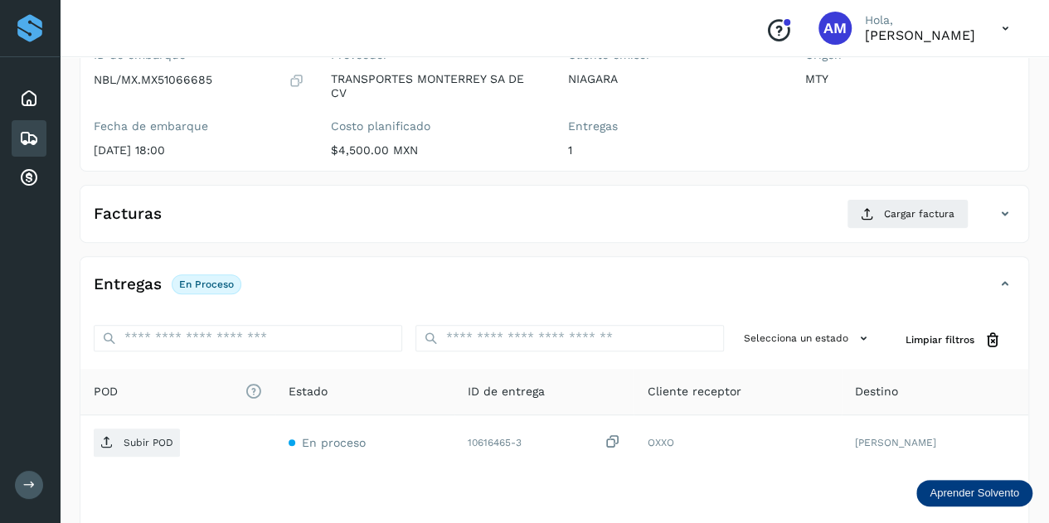
scroll to position [249, 0]
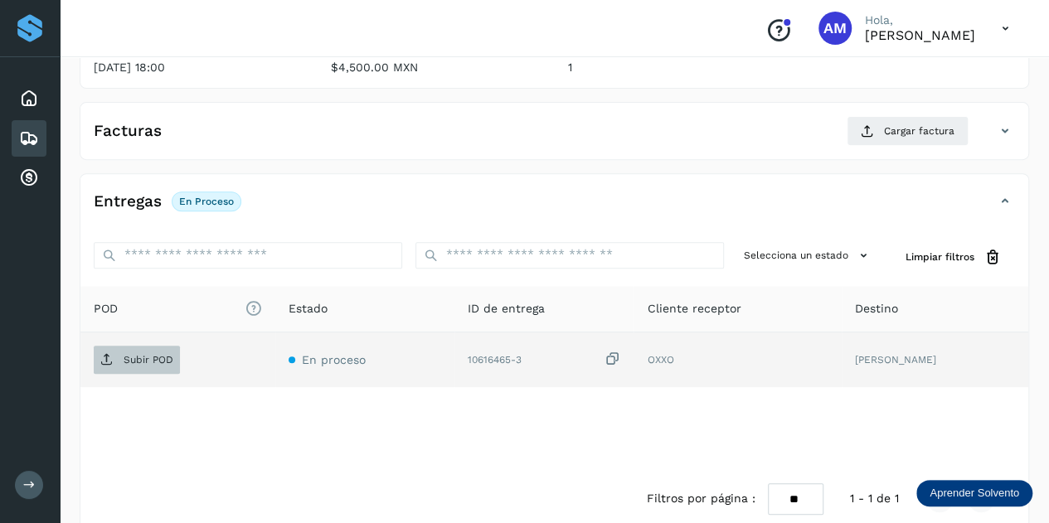
click at [161, 357] on p "Subir POD" at bounding box center [149, 360] width 50 height 12
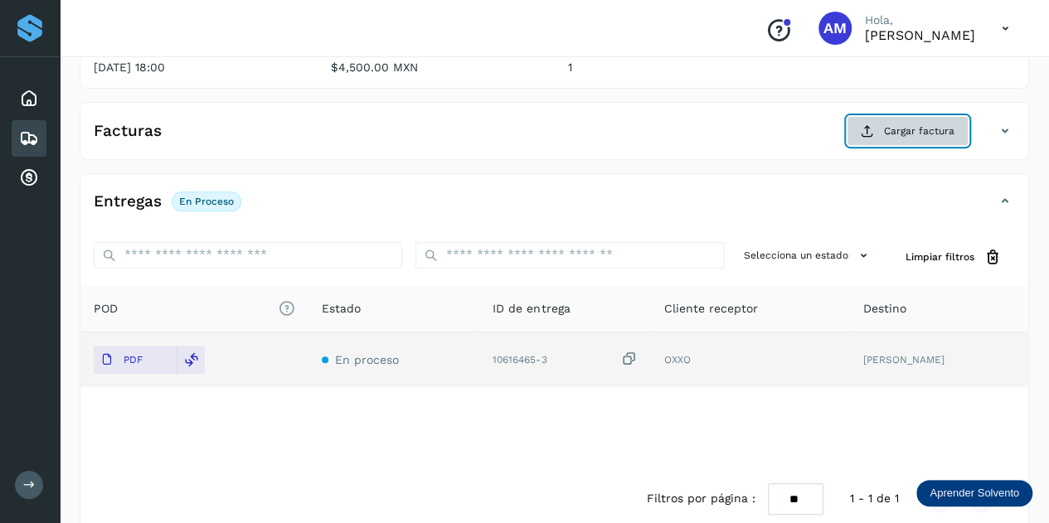
click at [874, 133] on icon at bounding box center [867, 130] width 13 height 13
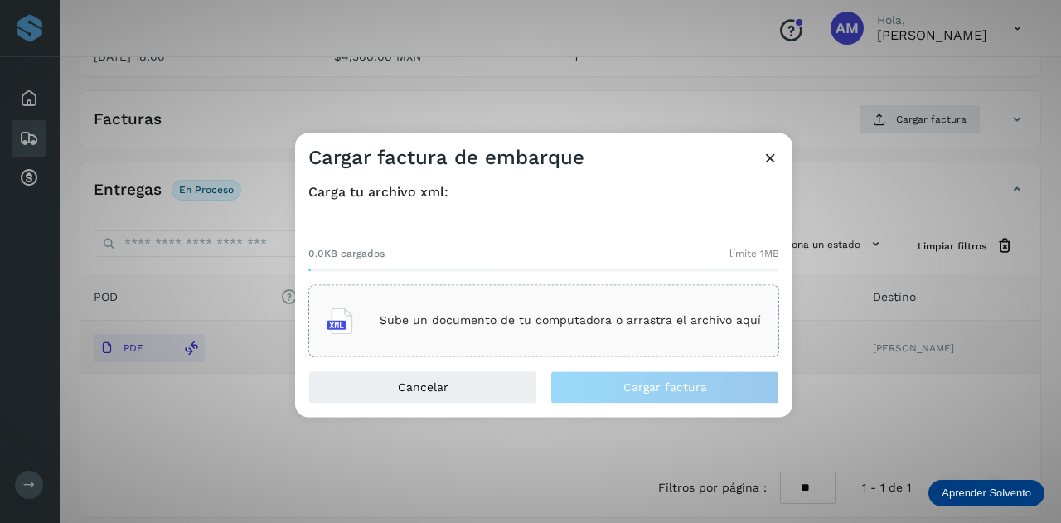
click at [501, 320] on p "Sube un documento de tu computadora o arrastra el archivo aquí" at bounding box center [570, 321] width 381 height 14
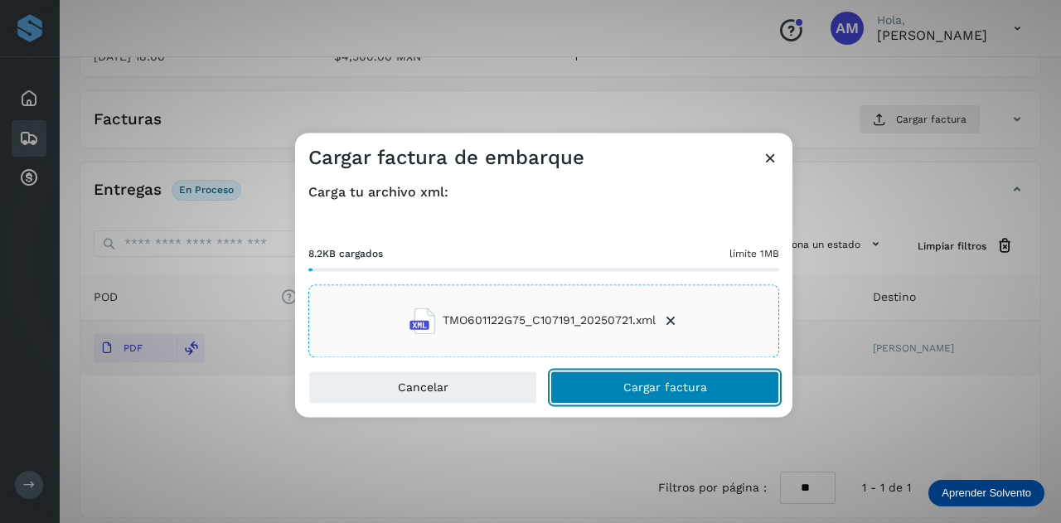
click at [572, 385] on button "Cargar factura" at bounding box center [665, 387] width 229 height 33
